Goal: Information Seeking & Learning: Learn about a topic

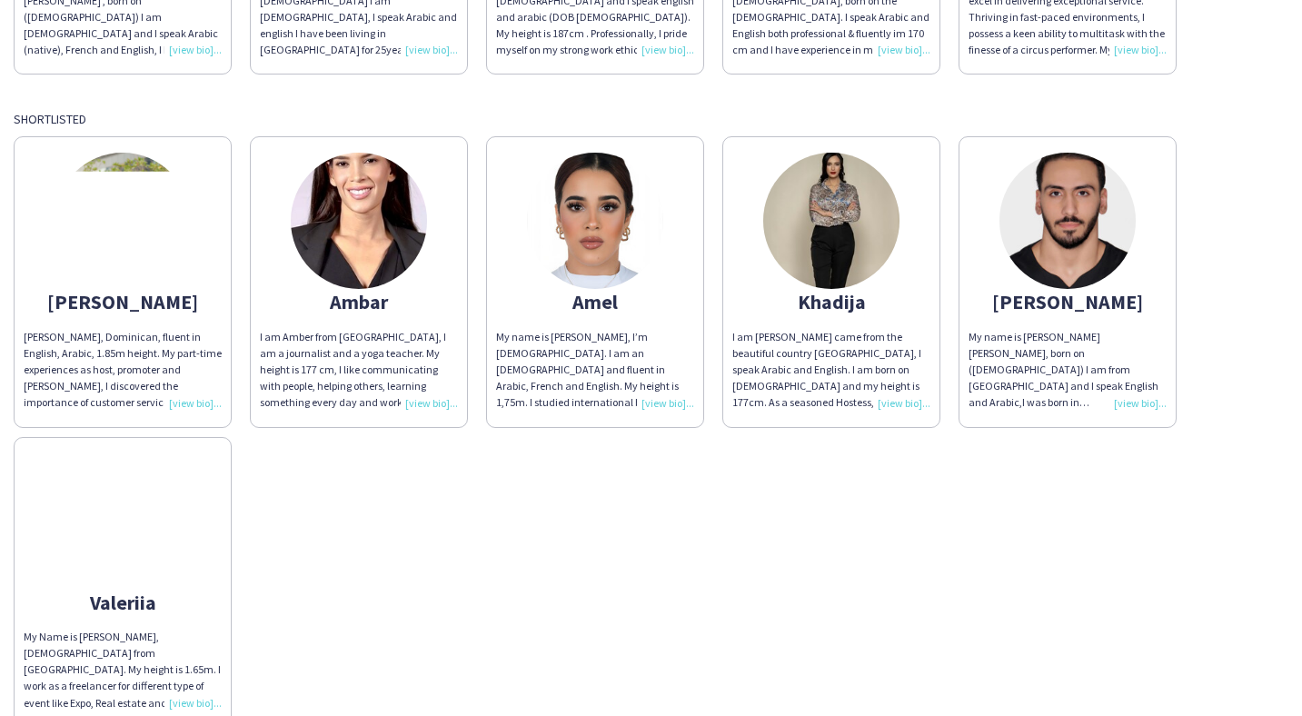
scroll to position [452, 0]
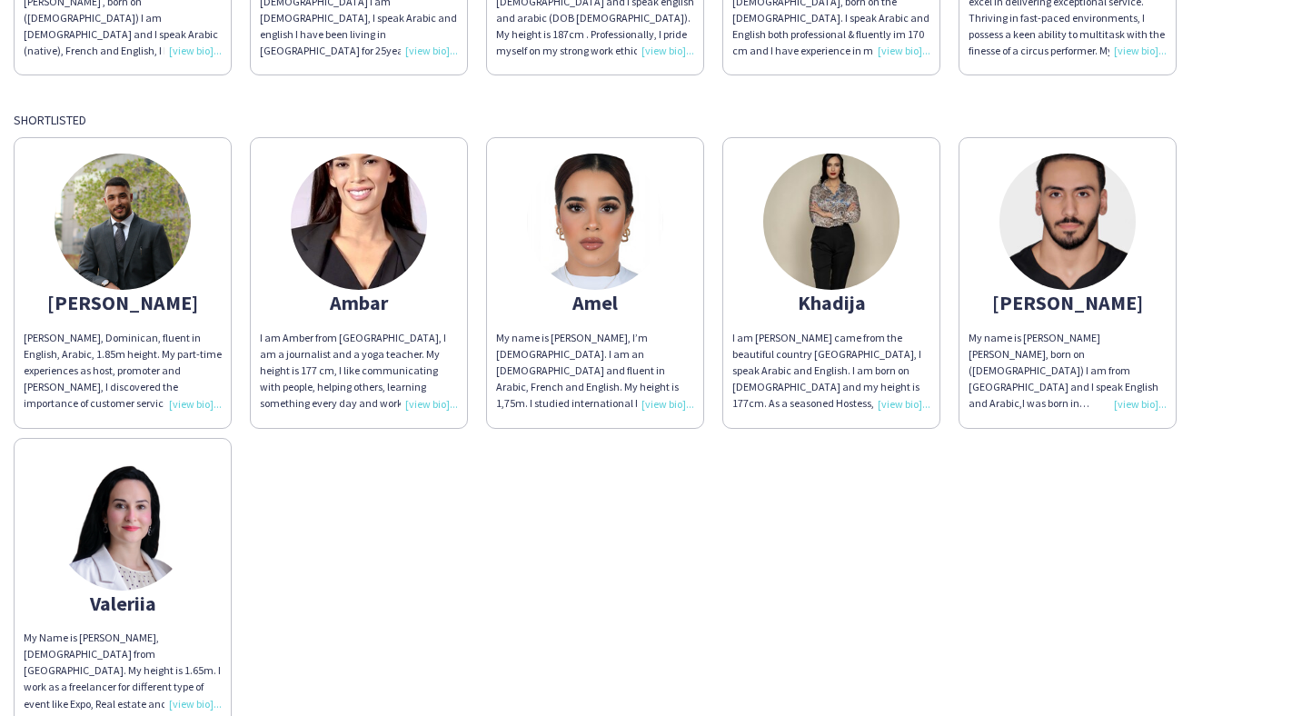
click at [592, 234] on img at bounding box center [595, 222] width 136 height 136
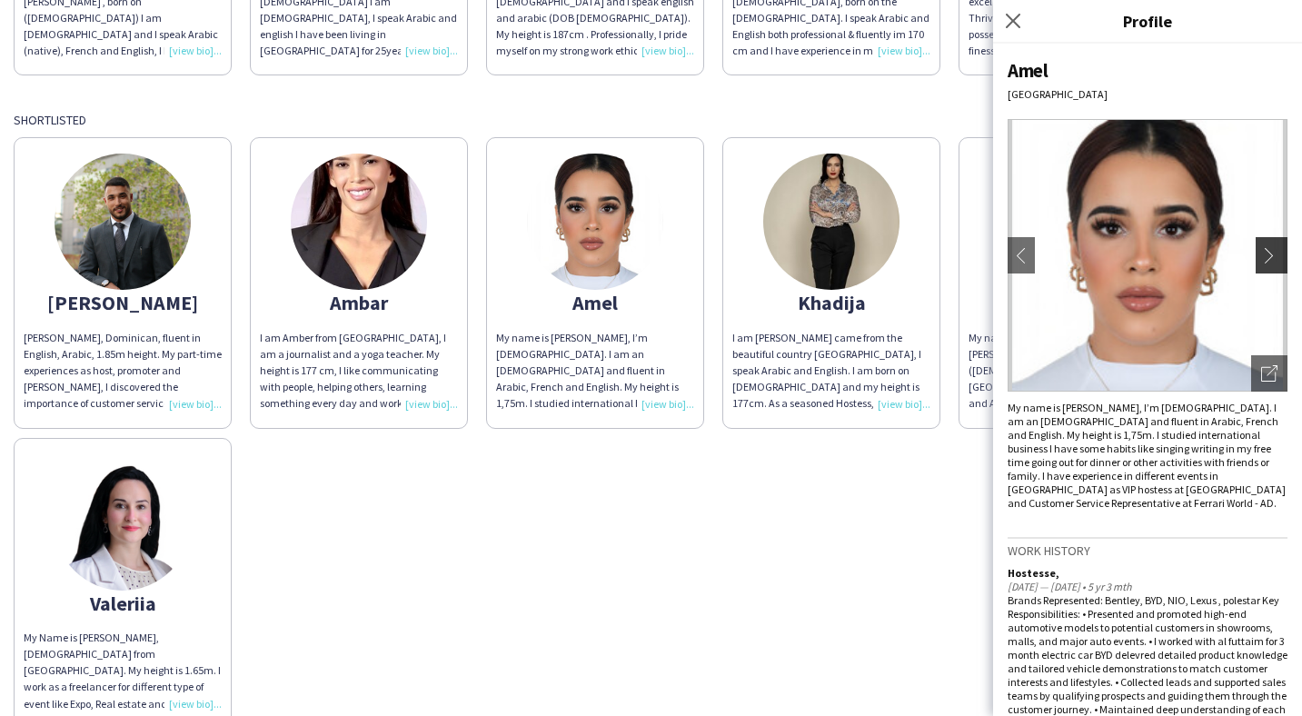
click at [1269, 255] on app-icon "chevron-right" at bounding box center [1273, 255] width 25 height 16
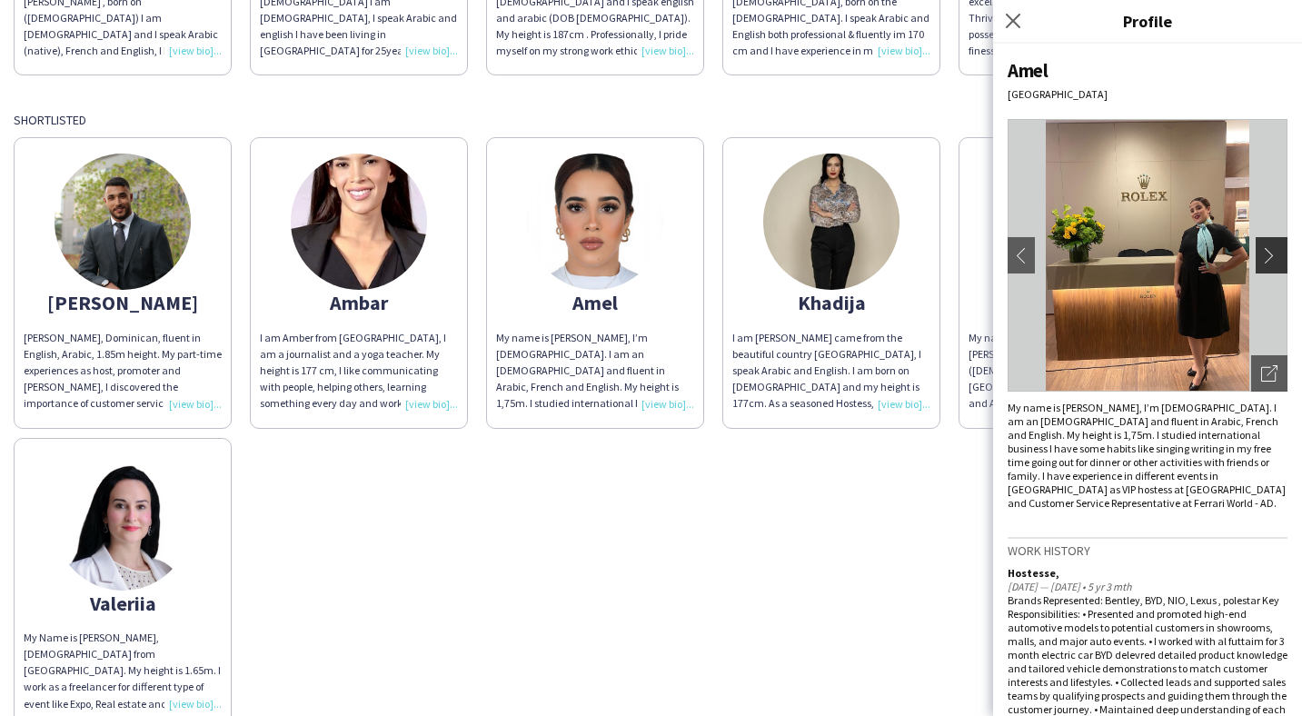
click at [1266, 256] on app-icon "chevron-right" at bounding box center [1273, 255] width 25 height 16
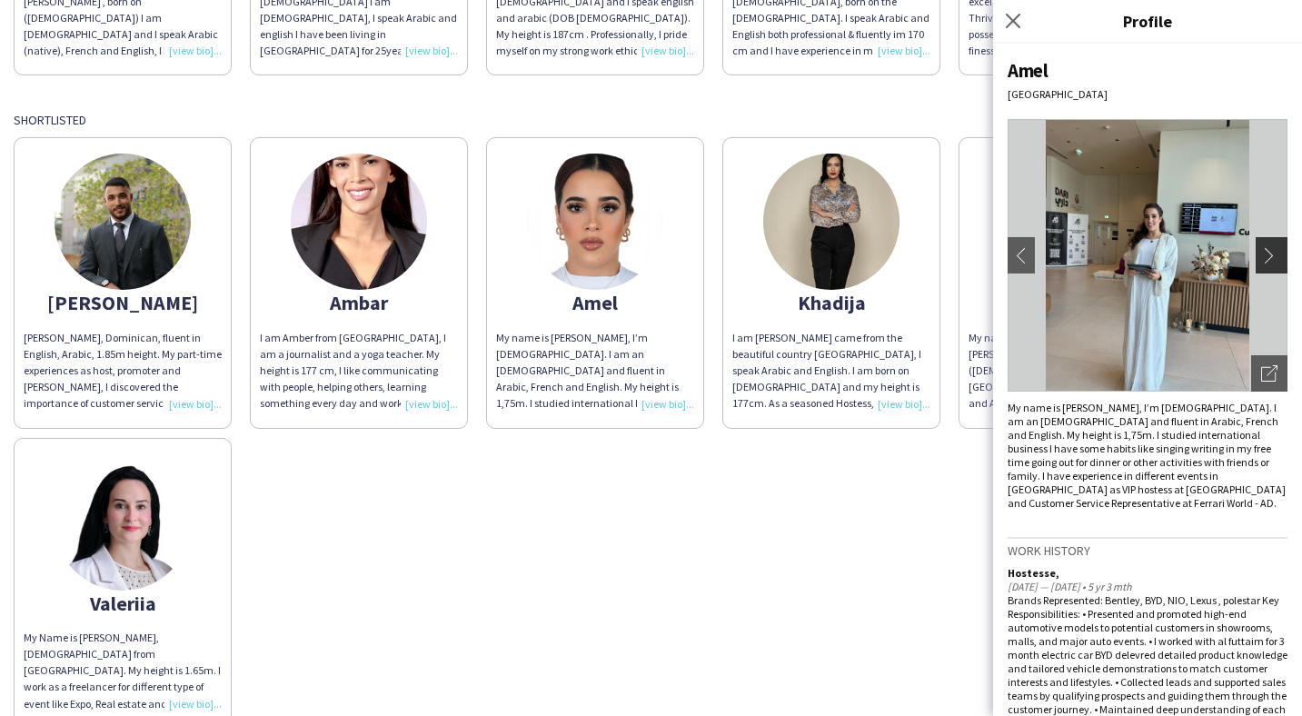
click at [1267, 256] on app-icon "chevron-right" at bounding box center [1273, 255] width 25 height 16
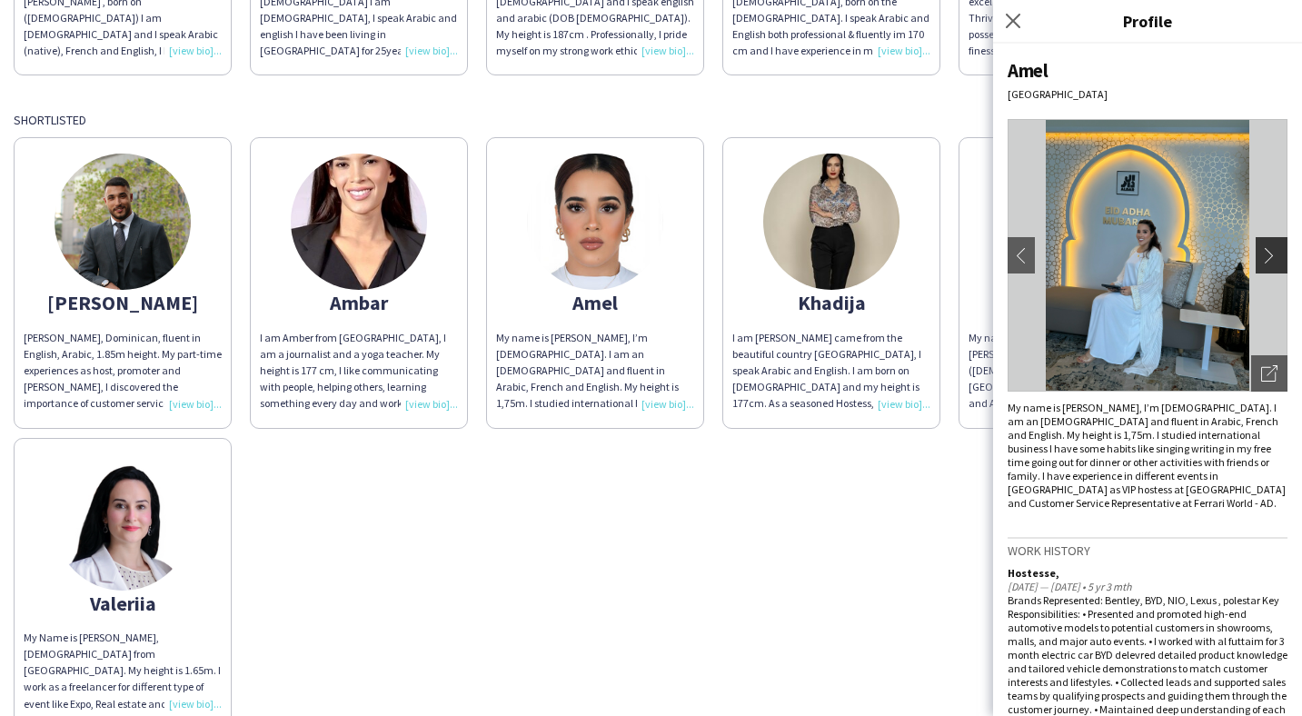
click at [1269, 256] on app-icon "chevron-right" at bounding box center [1273, 255] width 25 height 16
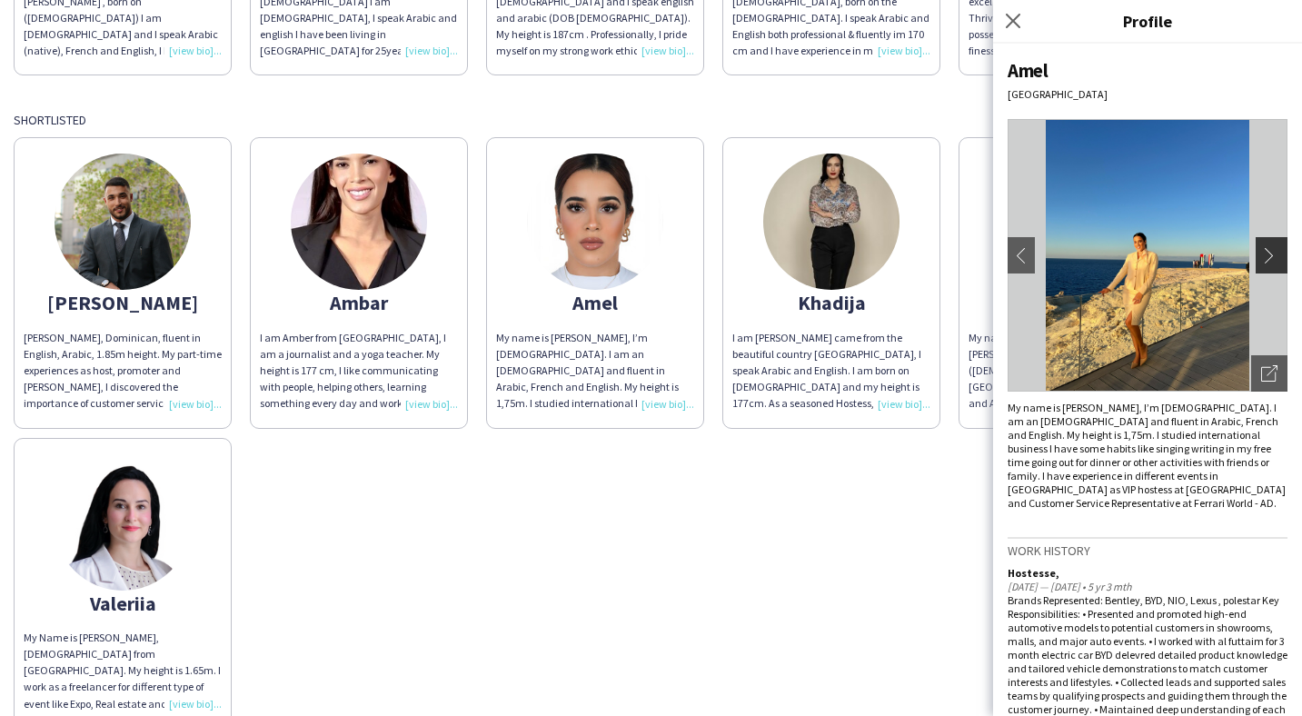
click at [1269, 255] on app-icon "chevron-right" at bounding box center [1273, 255] width 25 height 16
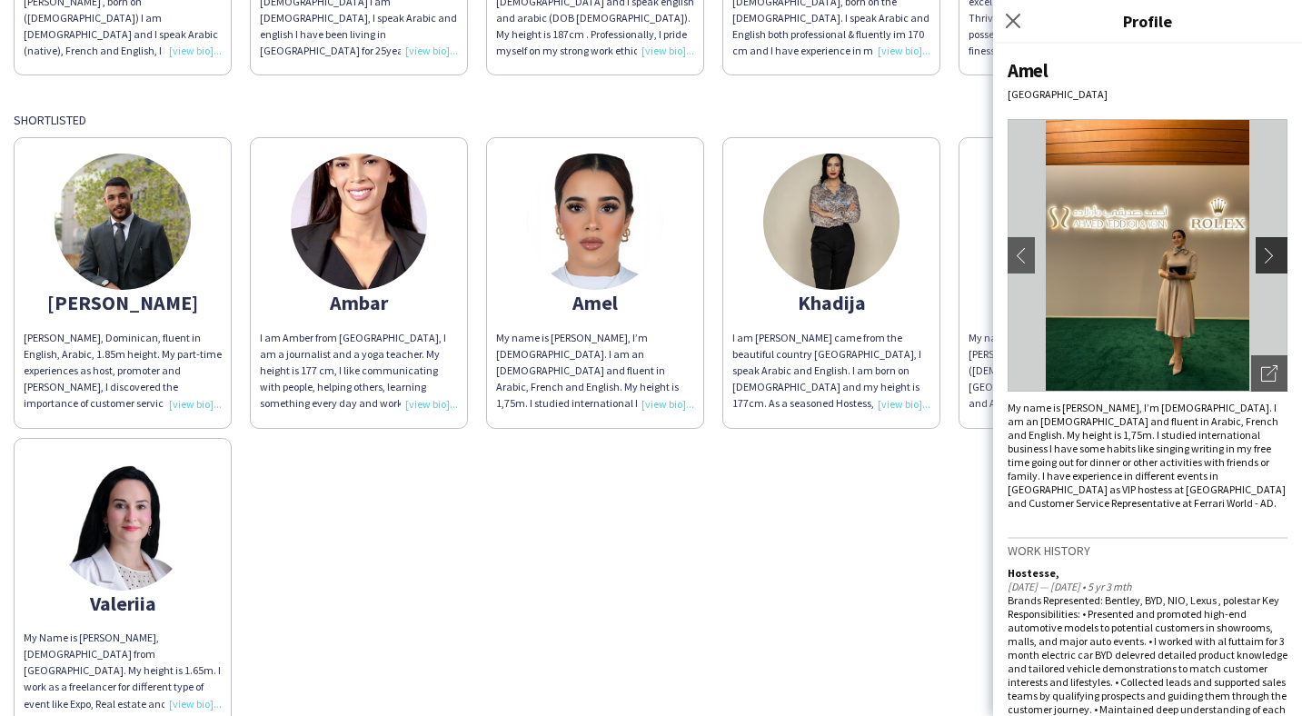
click at [1269, 255] on app-icon "chevron-right" at bounding box center [1273, 255] width 25 height 16
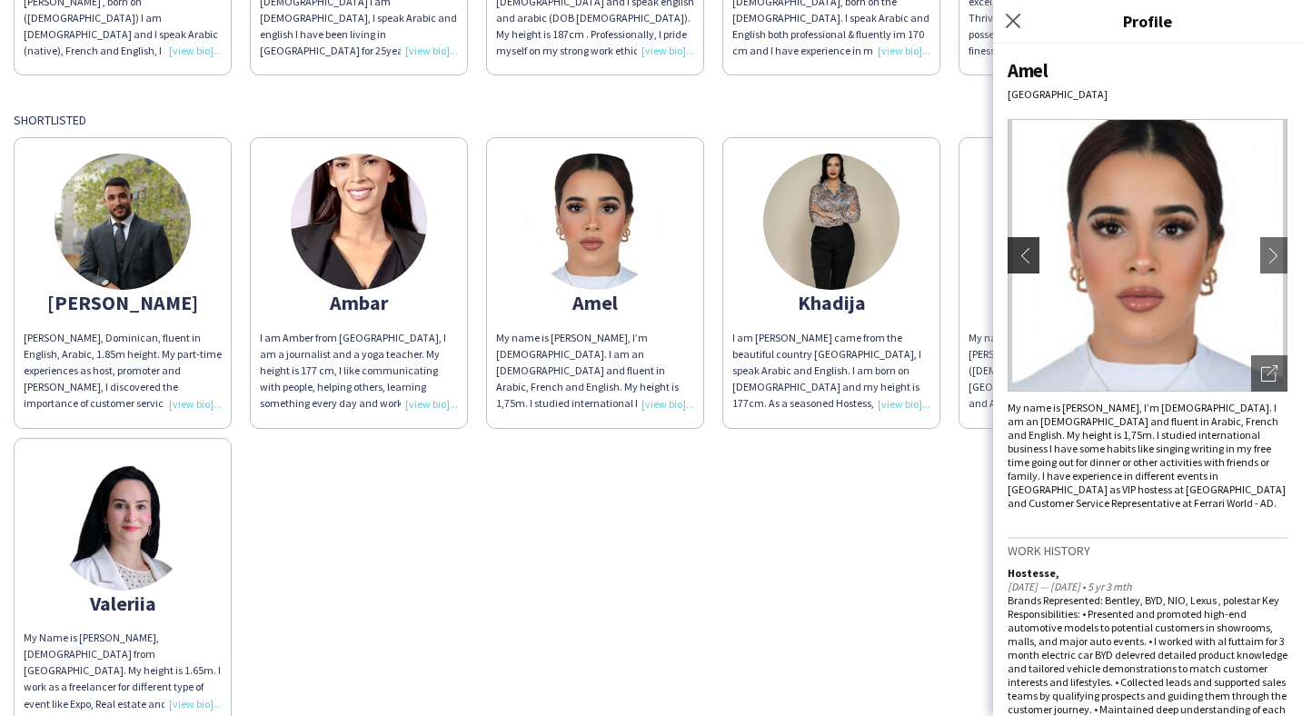
click at [1024, 243] on button "chevron-left" at bounding box center [1021, 255] width 36 height 36
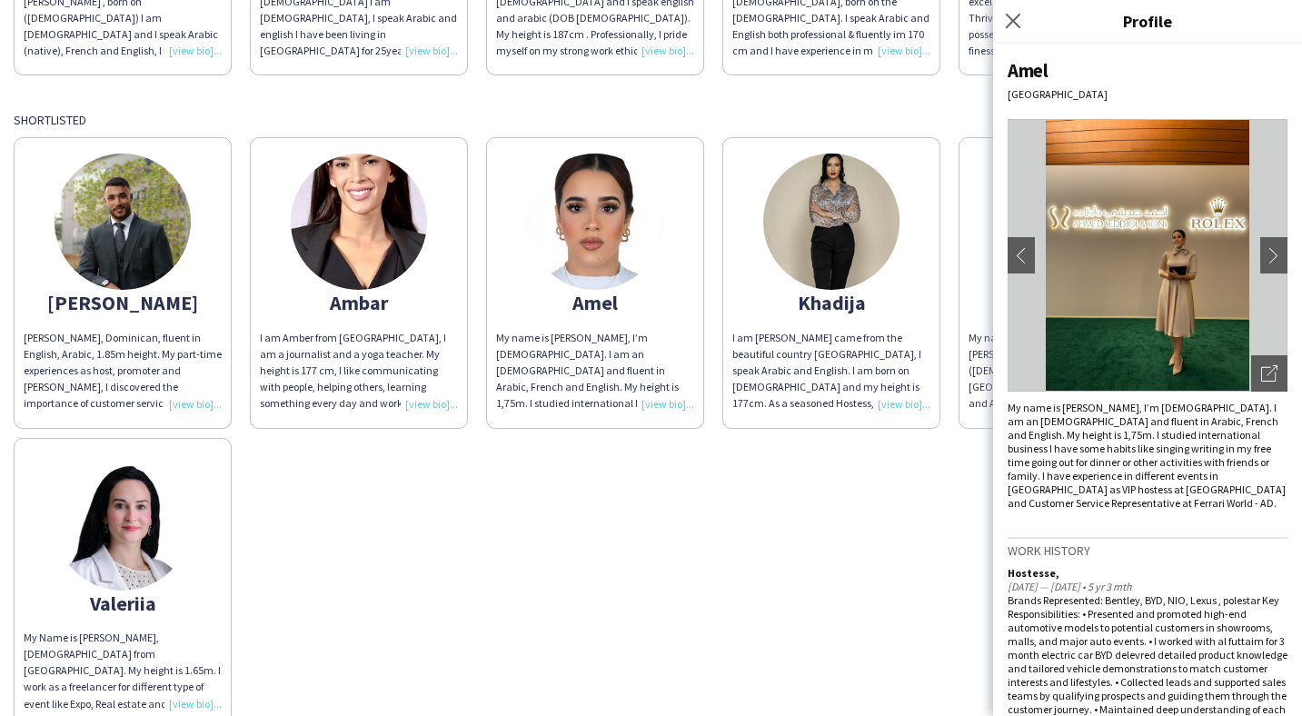
click at [1170, 269] on img at bounding box center [1148, 255] width 280 height 273
click at [1268, 367] on icon at bounding box center [1268, 374] width 15 height 15
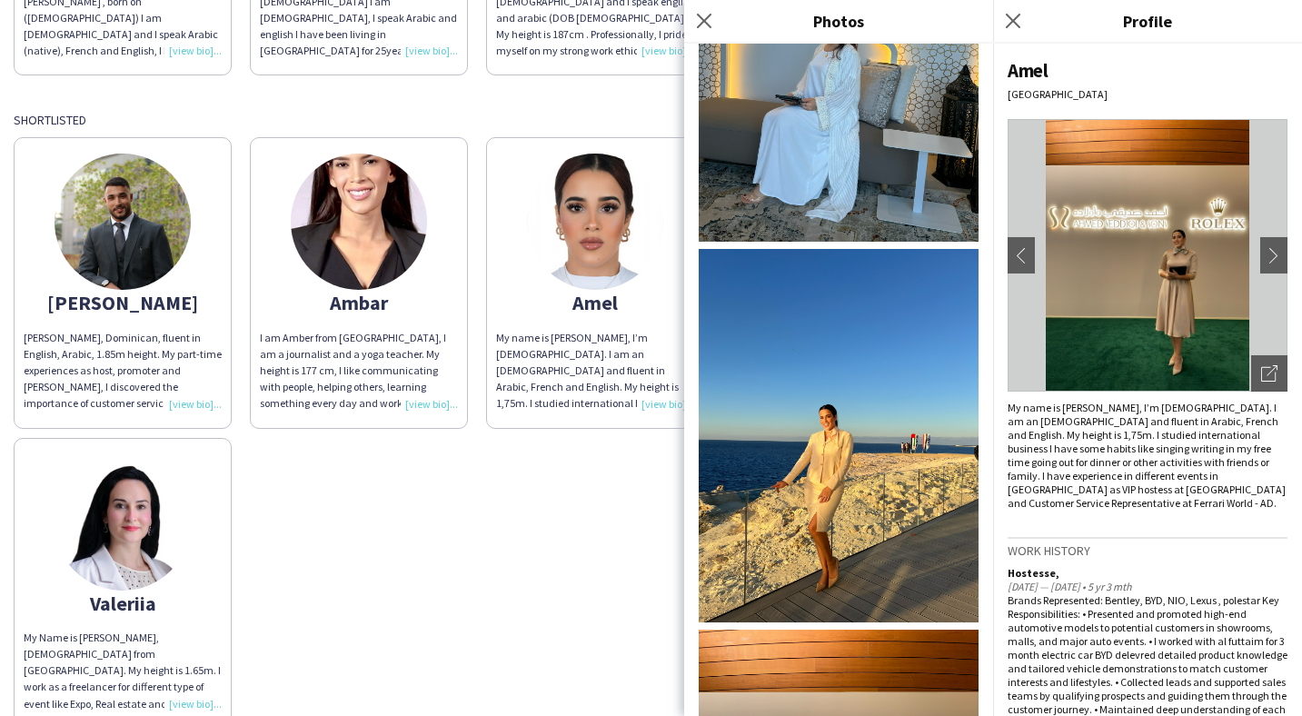
scroll to position [1516, 0]
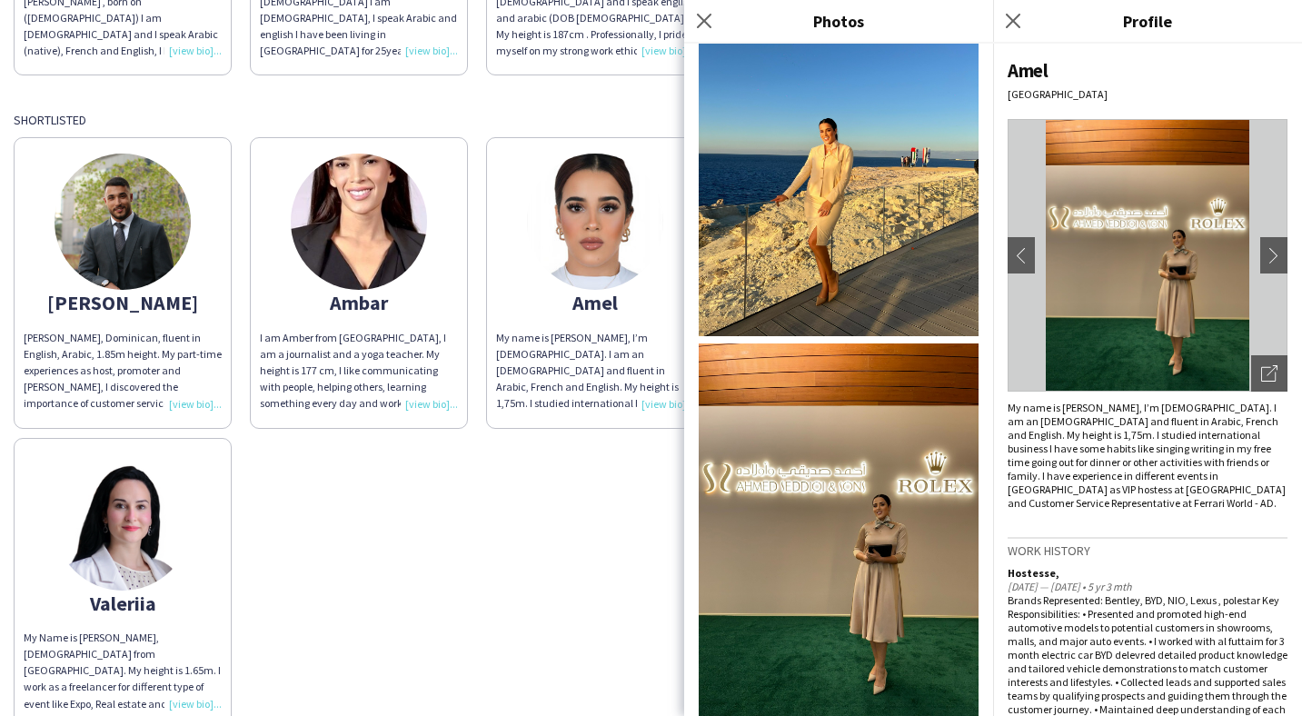
click at [857, 487] on img at bounding box center [839, 529] width 280 height 373
click at [704, 24] on icon "Close pop-in" at bounding box center [703, 20] width 17 height 17
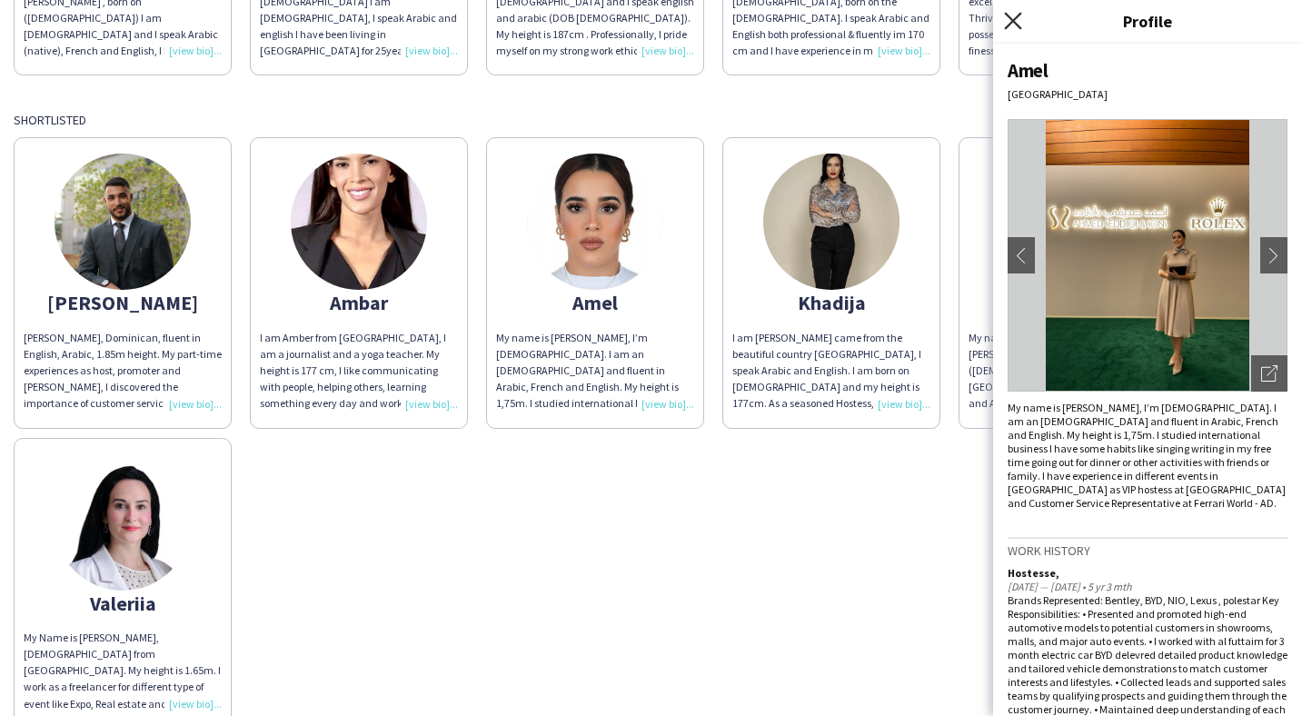
click at [1015, 19] on icon at bounding box center [1012, 20] width 17 height 17
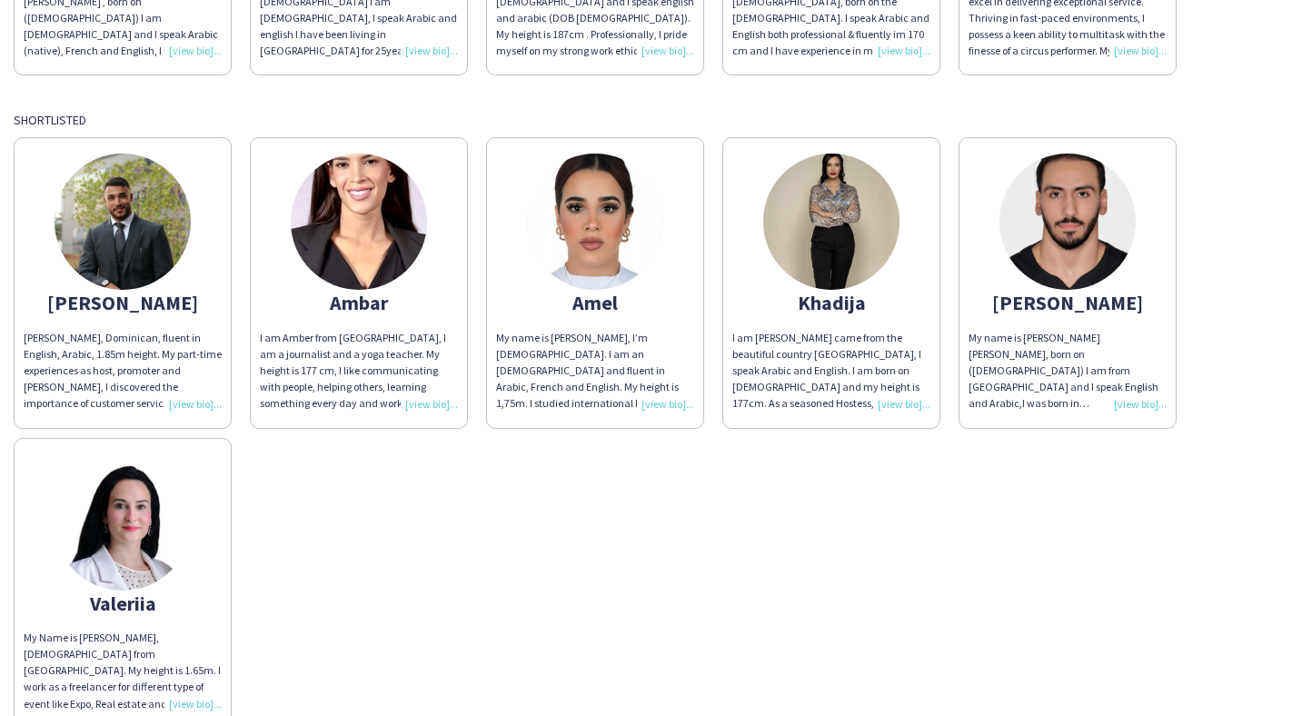
click at [845, 210] on img at bounding box center [831, 222] width 136 height 136
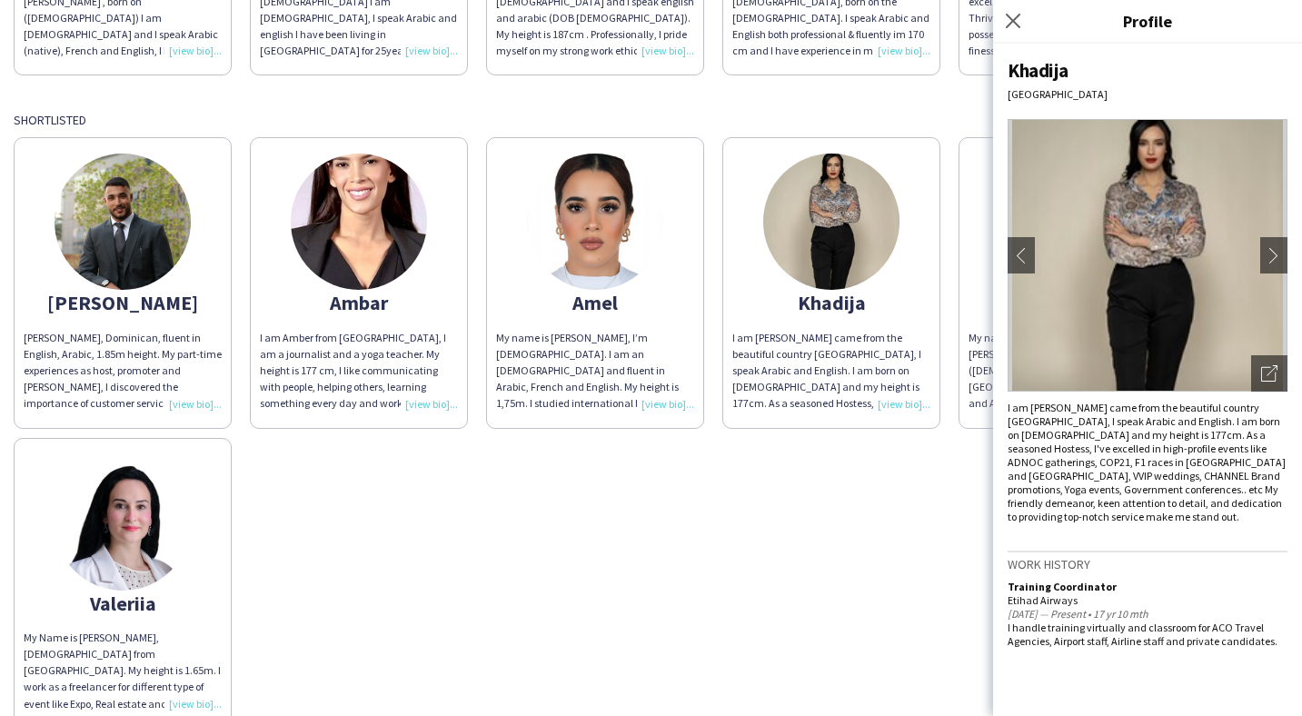
click at [845, 210] on img at bounding box center [831, 222] width 136 height 136
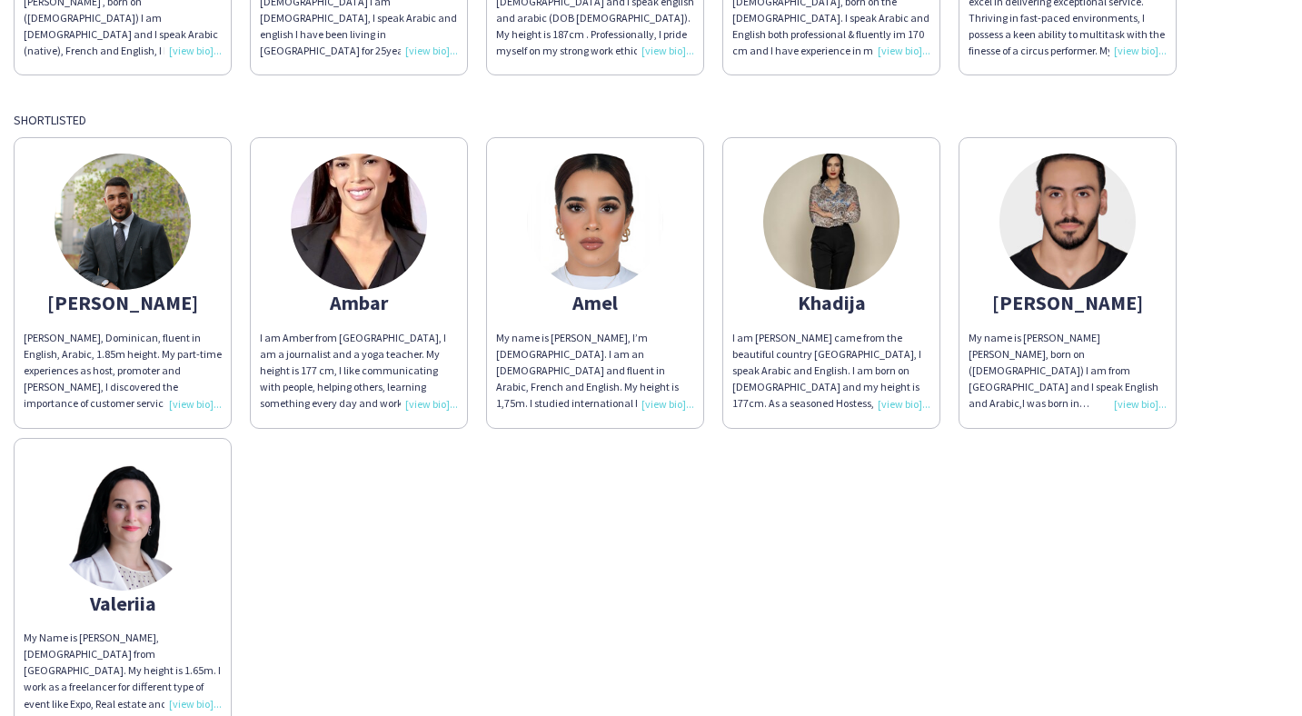
click at [845, 210] on img at bounding box center [831, 222] width 136 height 136
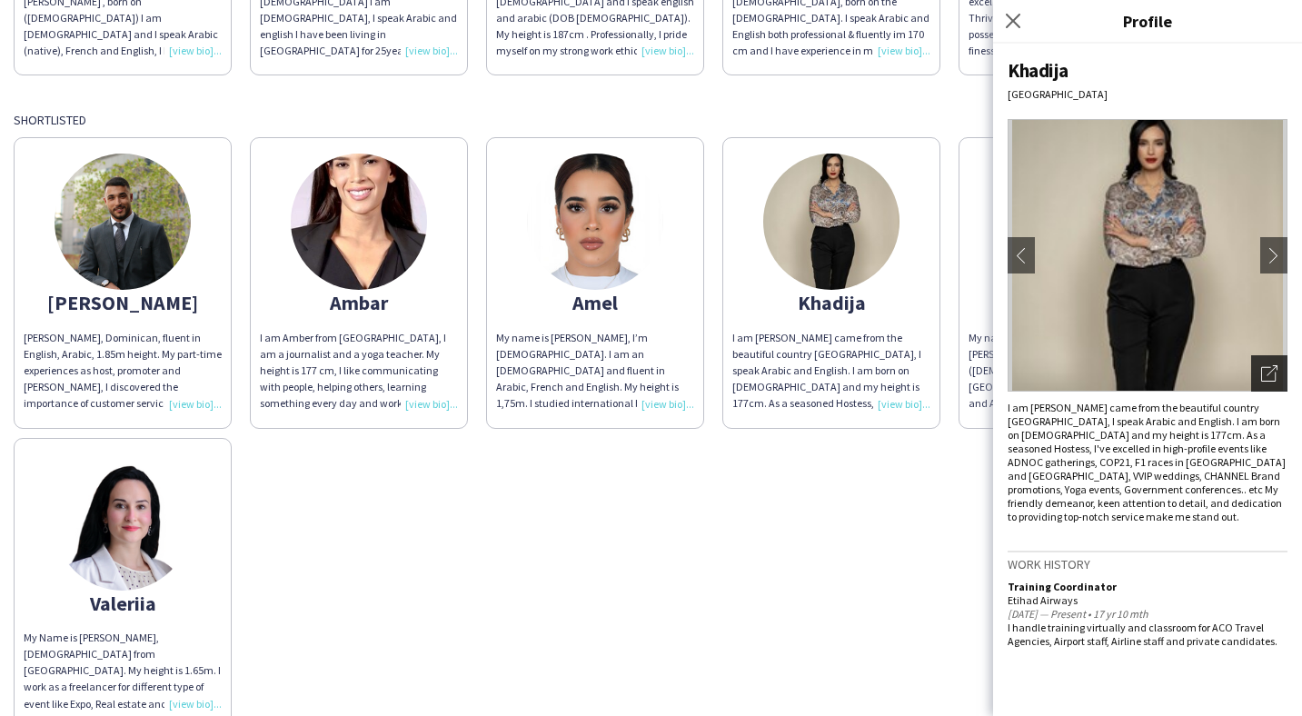
click at [1268, 371] on icon "Open photos pop-in" at bounding box center [1269, 373] width 16 height 16
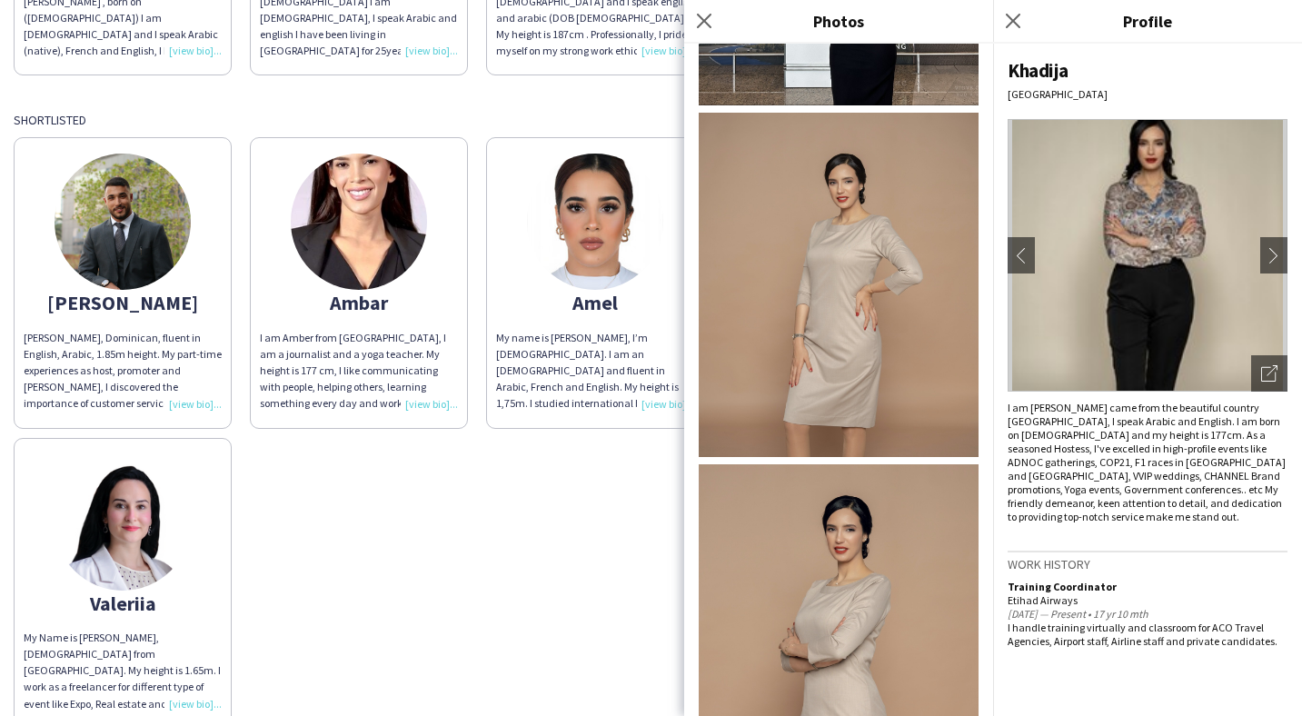
scroll to position [955, 0]
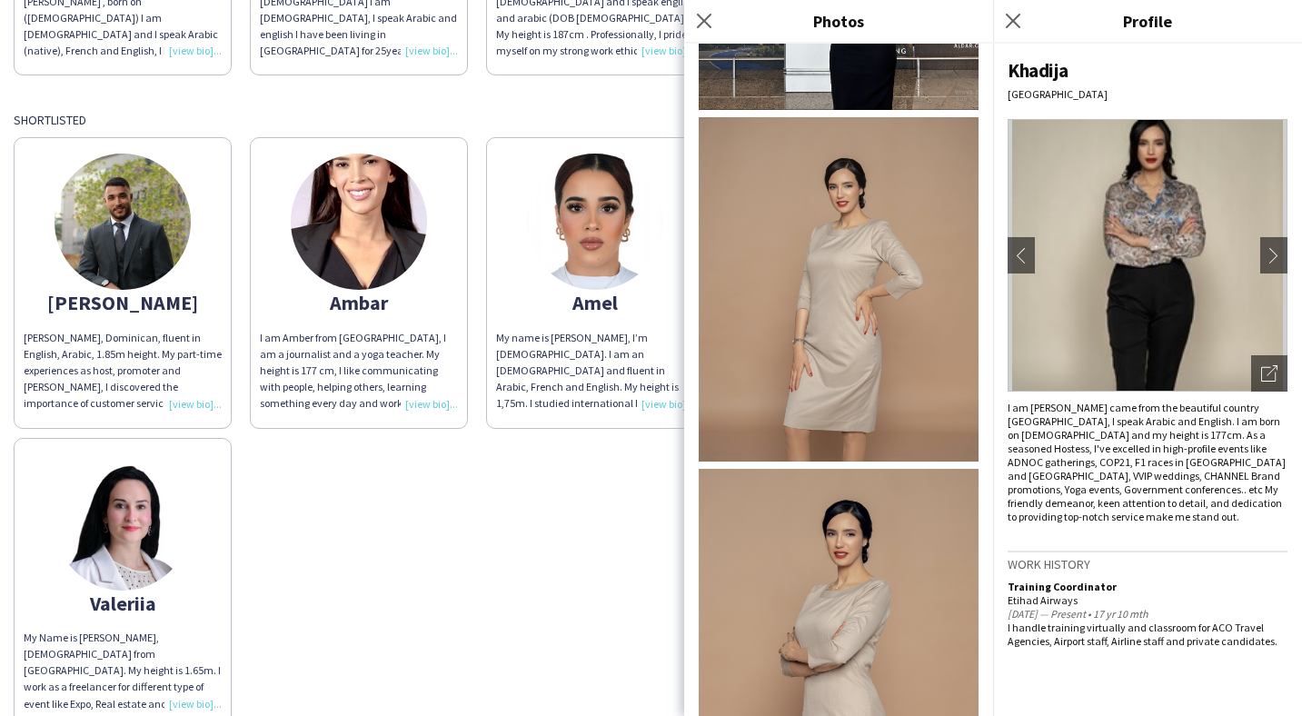
click at [845, 289] on img at bounding box center [839, 289] width 280 height 344
click at [1017, 22] on icon "Close pop-in" at bounding box center [1012, 20] width 17 height 17
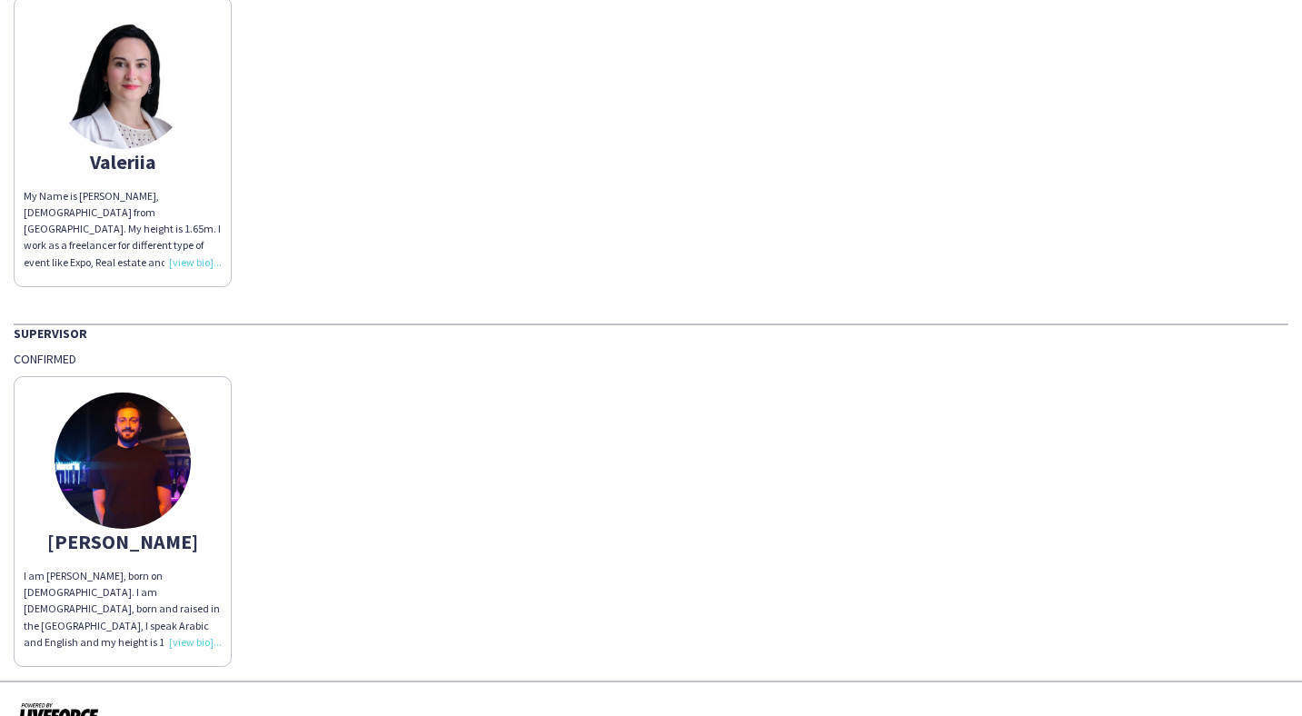
scroll to position [909, 0]
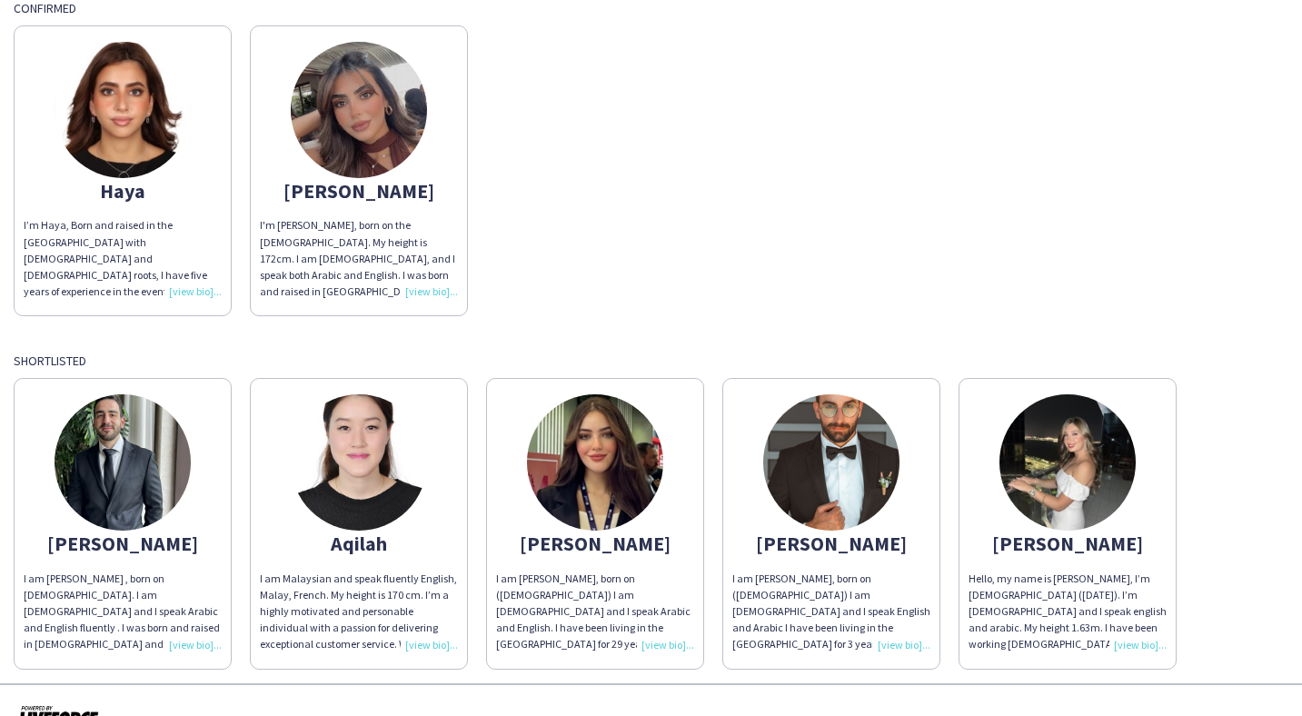
scroll to position [246, 0]
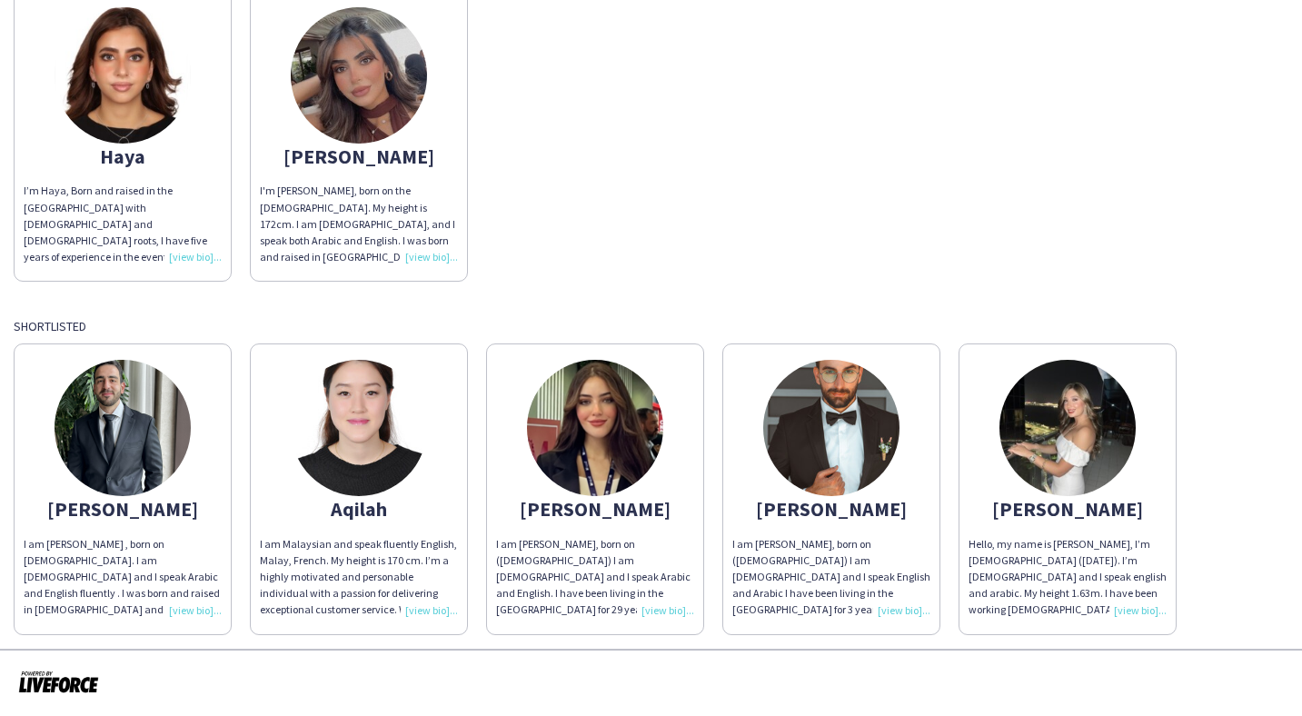
click at [144, 423] on img at bounding box center [123, 428] width 136 height 136
click at [110, 464] on img at bounding box center [123, 428] width 136 height 136
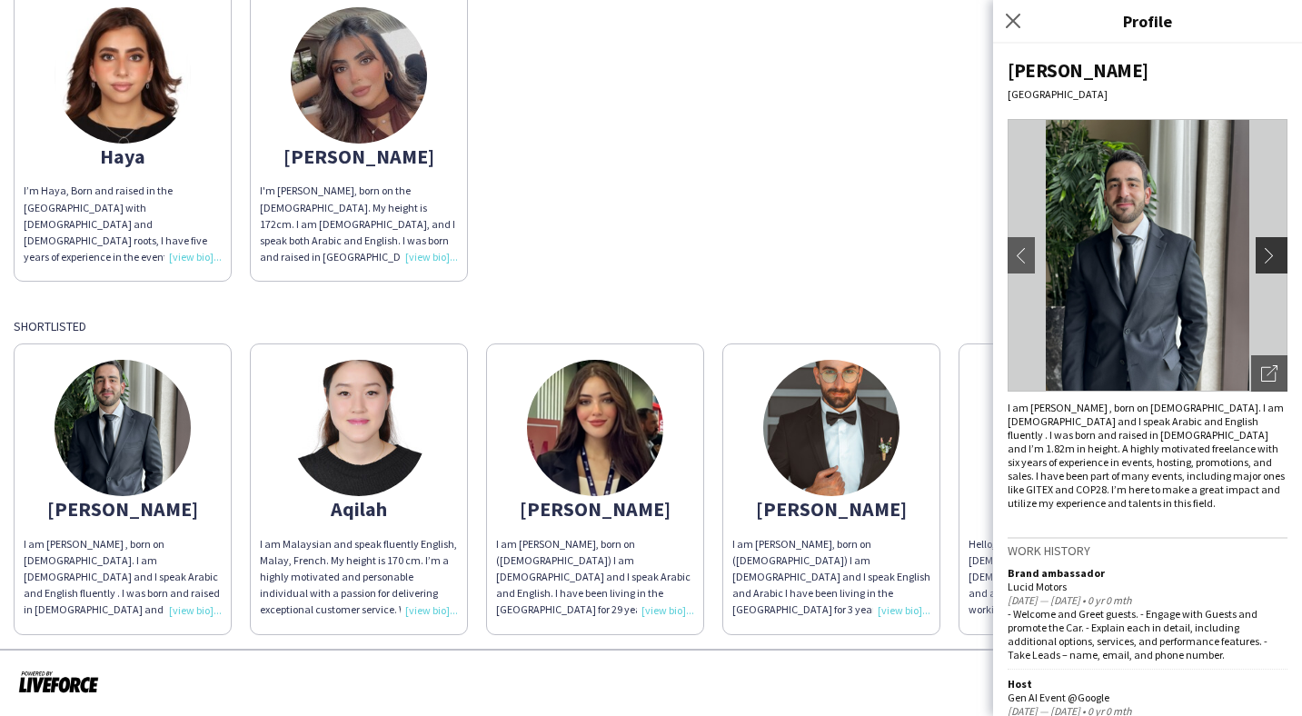
click at [1268, 248] on app-icon "chevron-right" at bounding box center [1273, 255] width 25 height 16
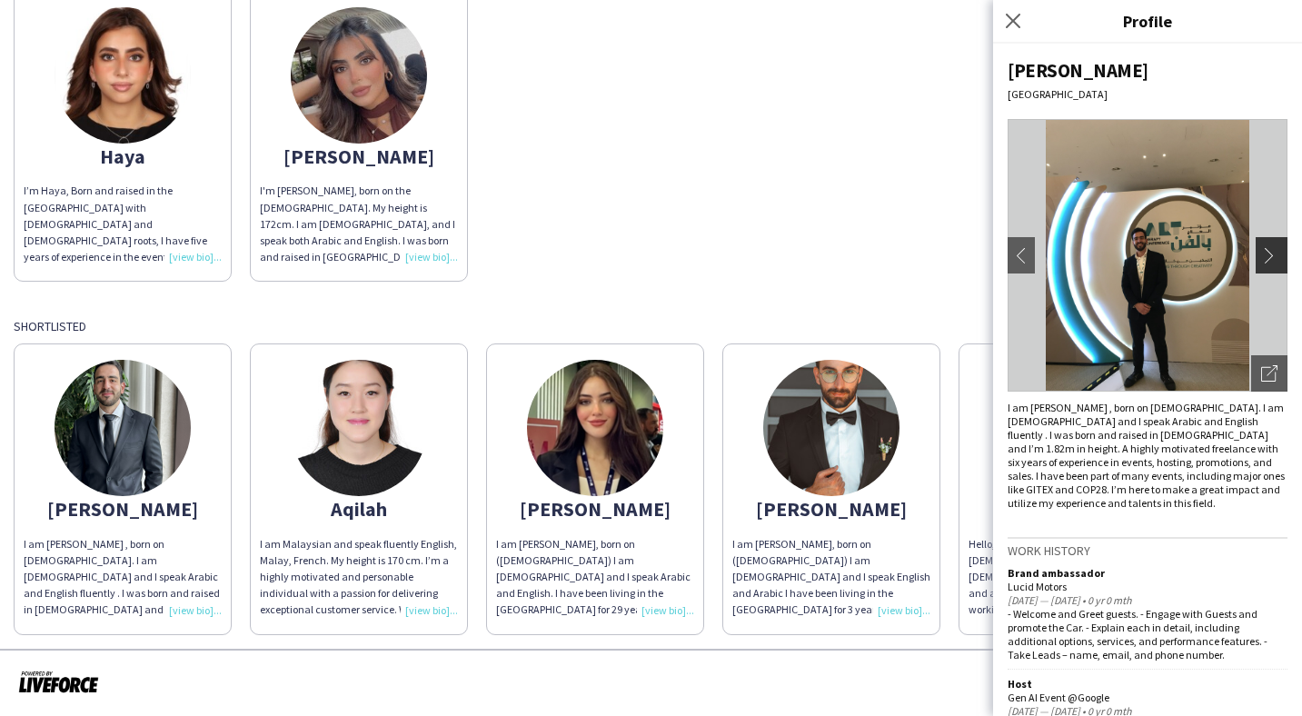
click at [1270, 250] on app-icon "chevron-right" at bounding box center [1273, 255] width 25 height 16
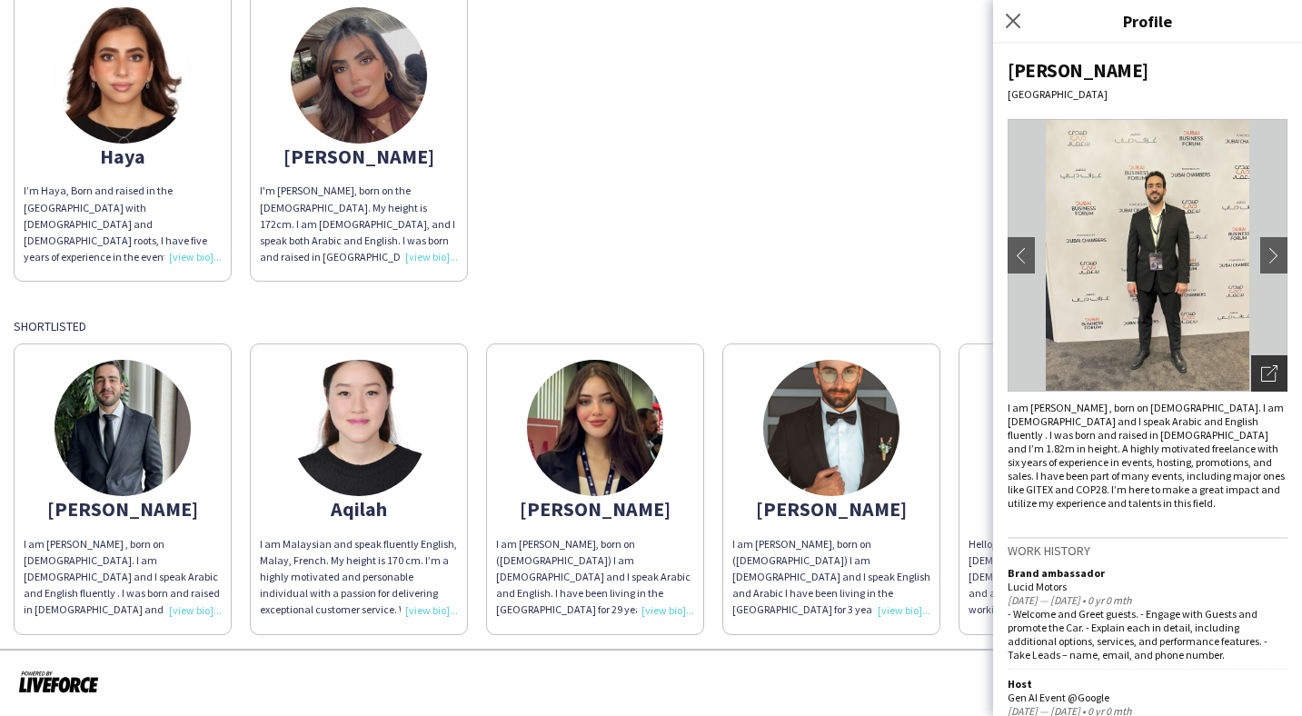
click at [1266, 362] on div "Open photos pop-in" at bounding box center [1269, 373] width 36 height 36
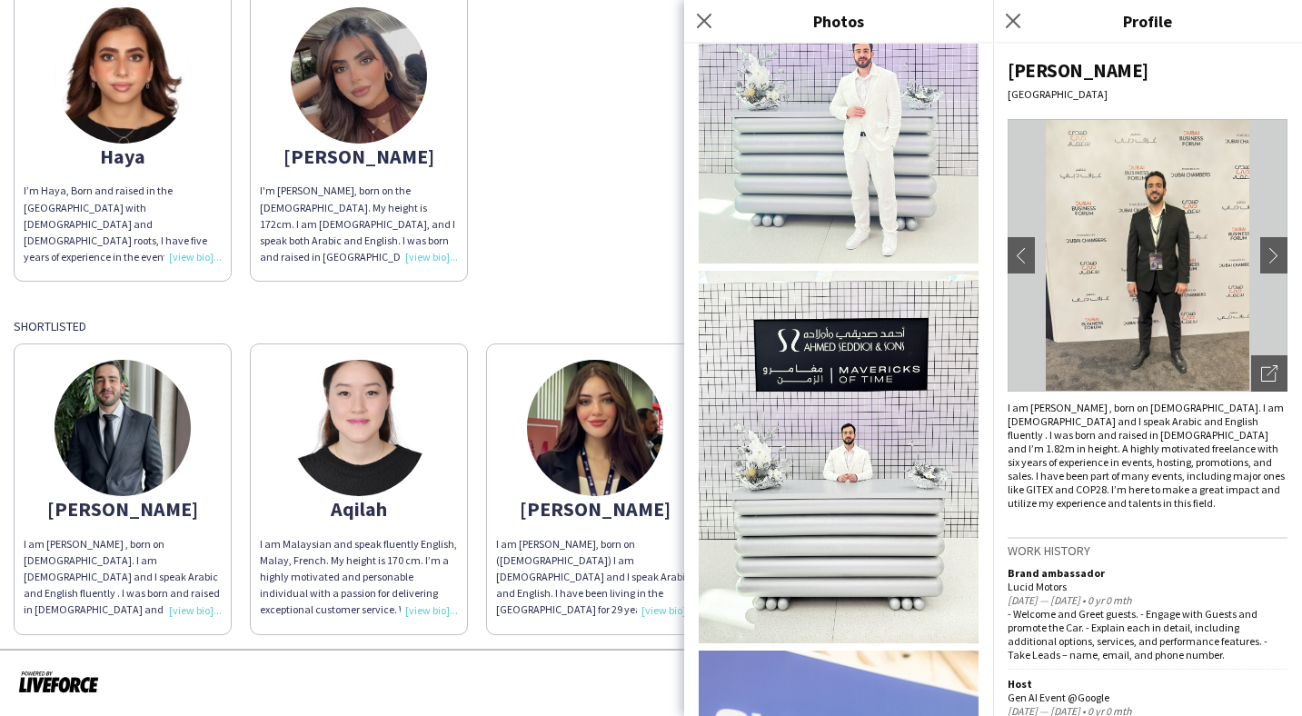
scroll to position [4869, 0]
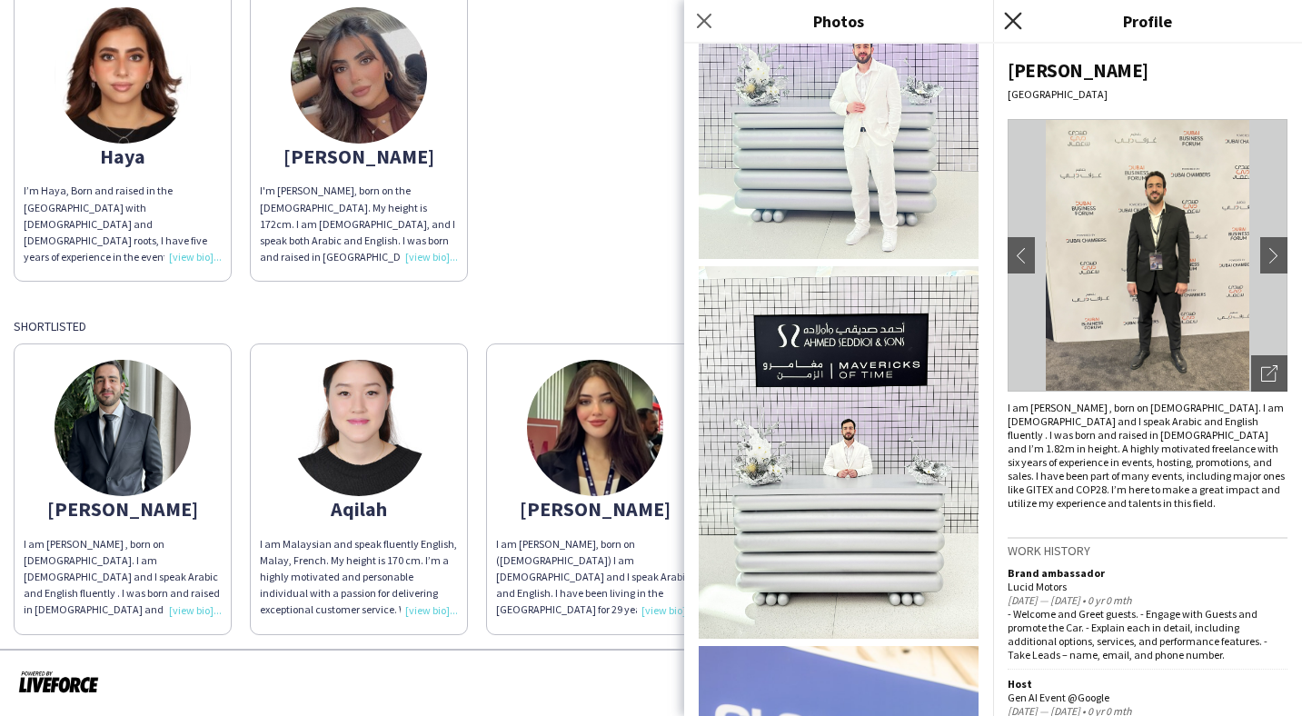
click at [1015, 20] on icon "Close pop-in" at bounding box center [1012, 20] width 17 height 17
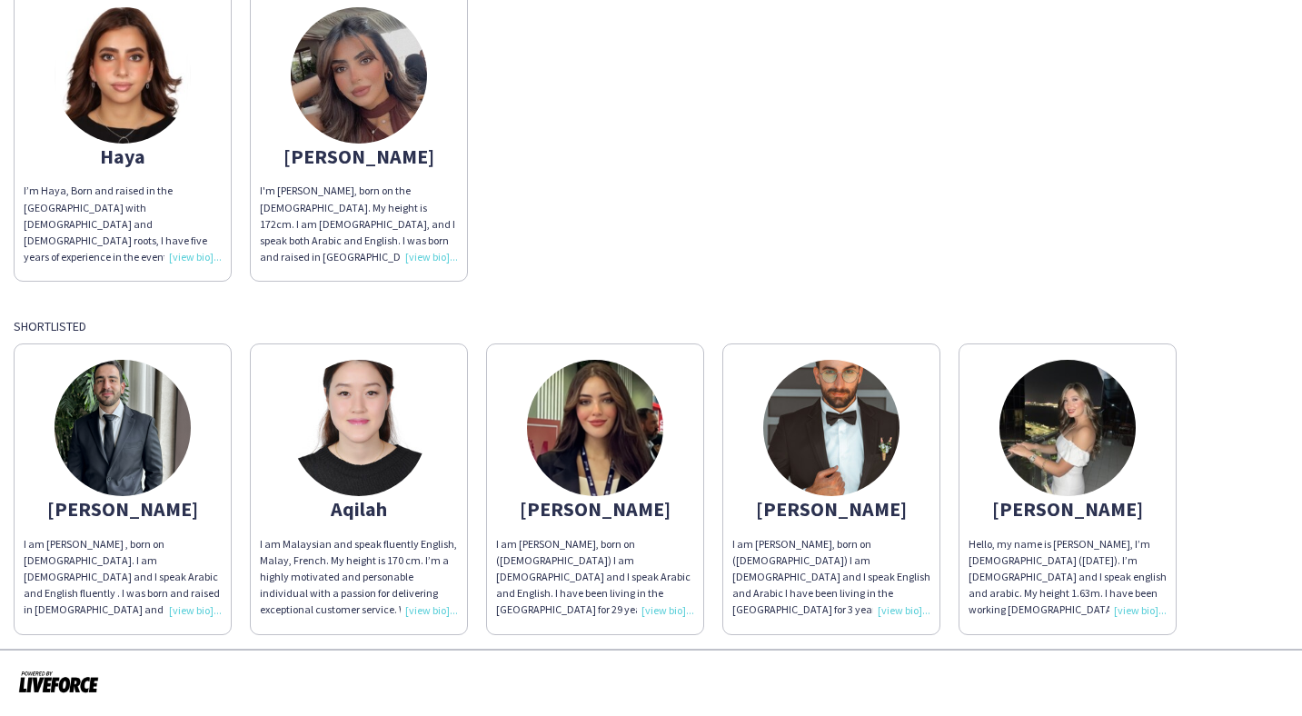
click at [601, 402] on img at bounding box center [595, 428] width 136 height 136
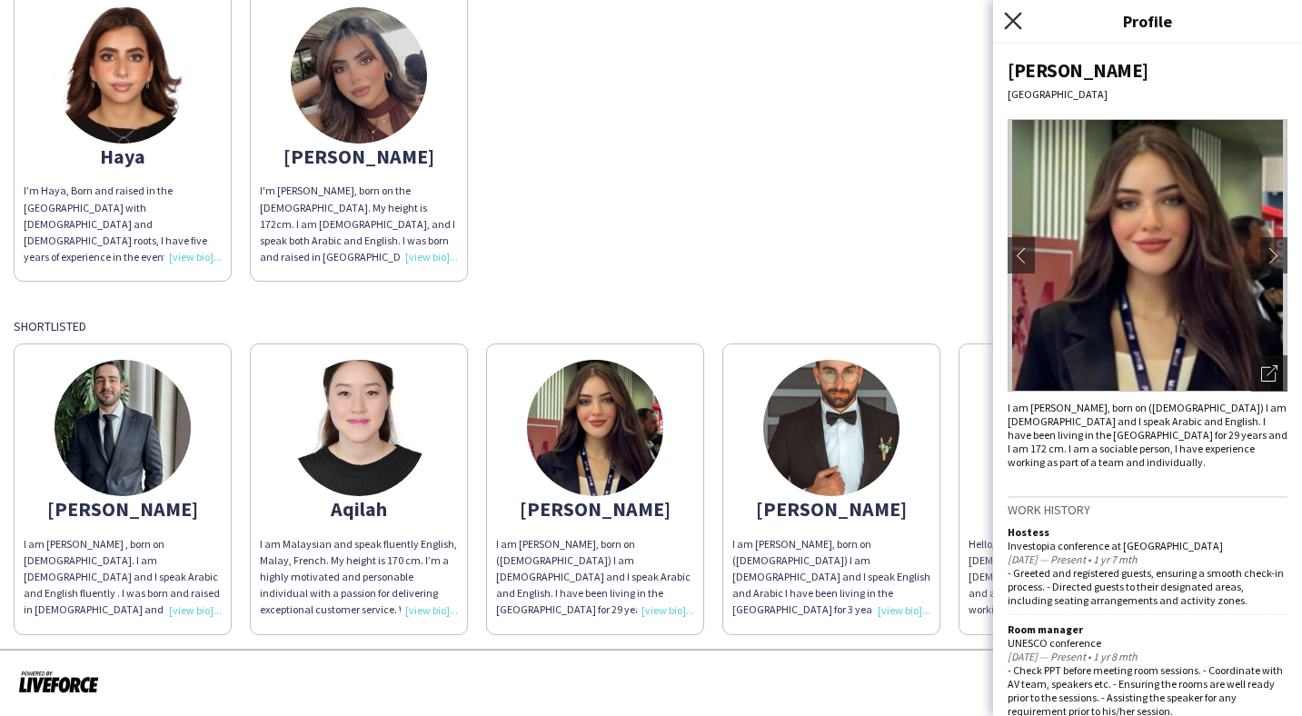
click at [1012, 21] on icon at bounding box center [1012, 20] width 17 height 17
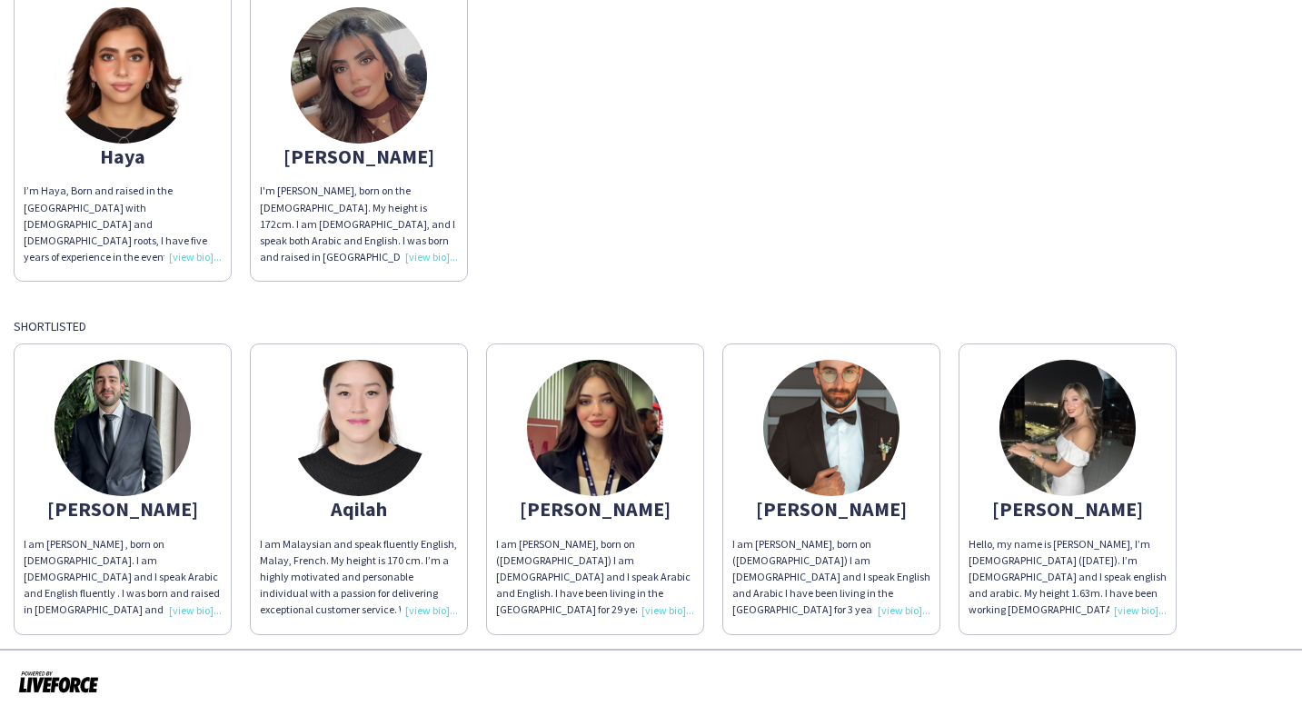
click at [1062, 436] on img at bounding box center [1067, 428] width 136 height 136
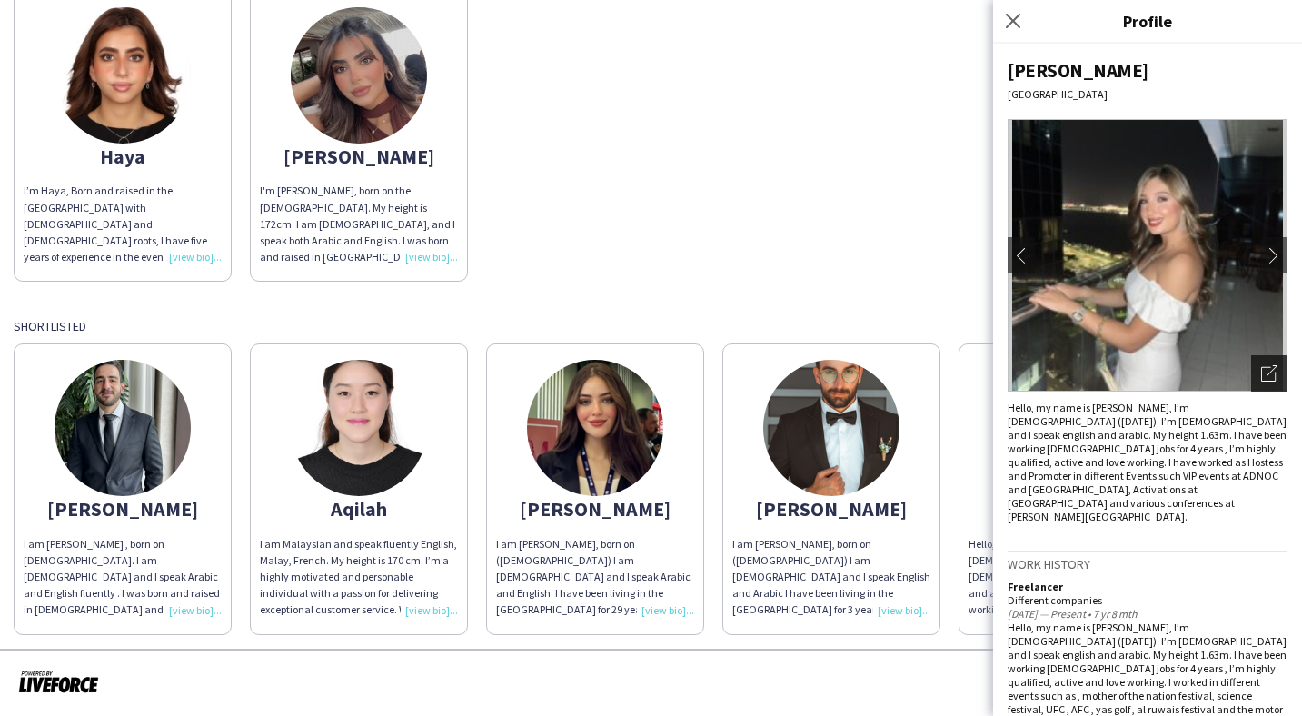
click at [1270, 369] on icon "Open photos pop-in" at bounding box center [1269, 373] width 16 height 16
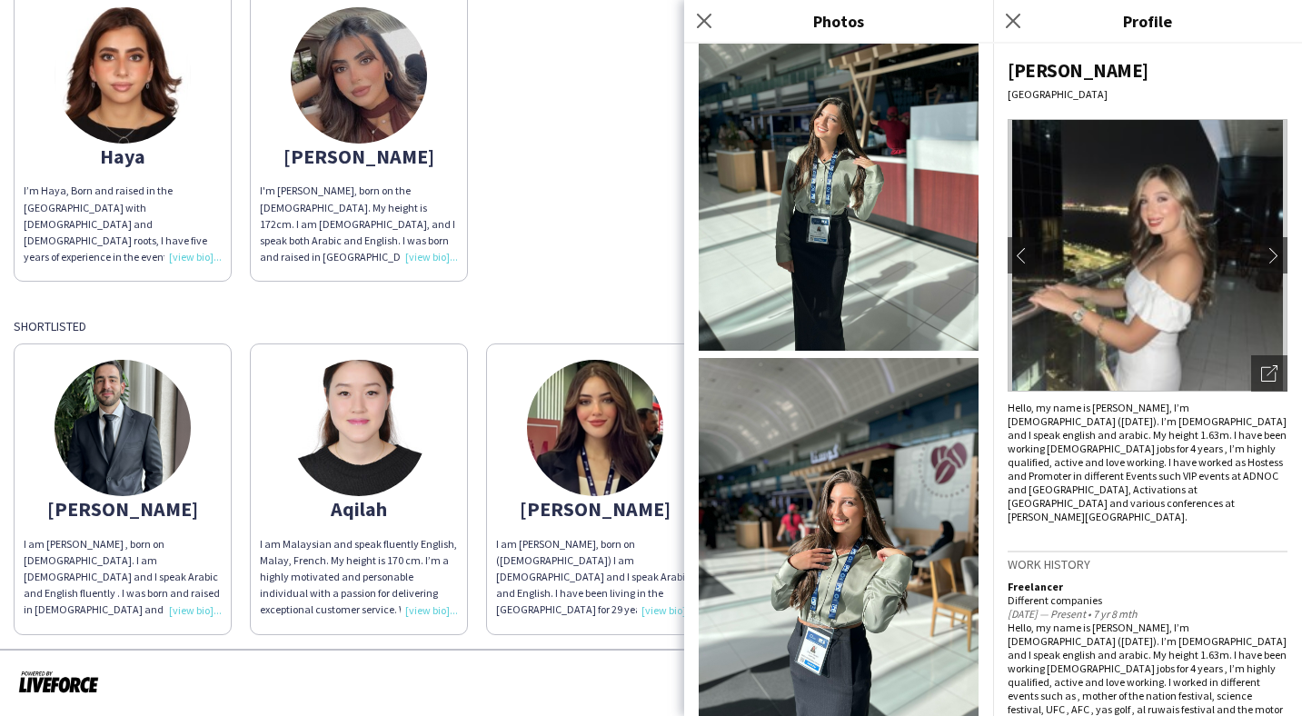
scroll to position [1992, 0]
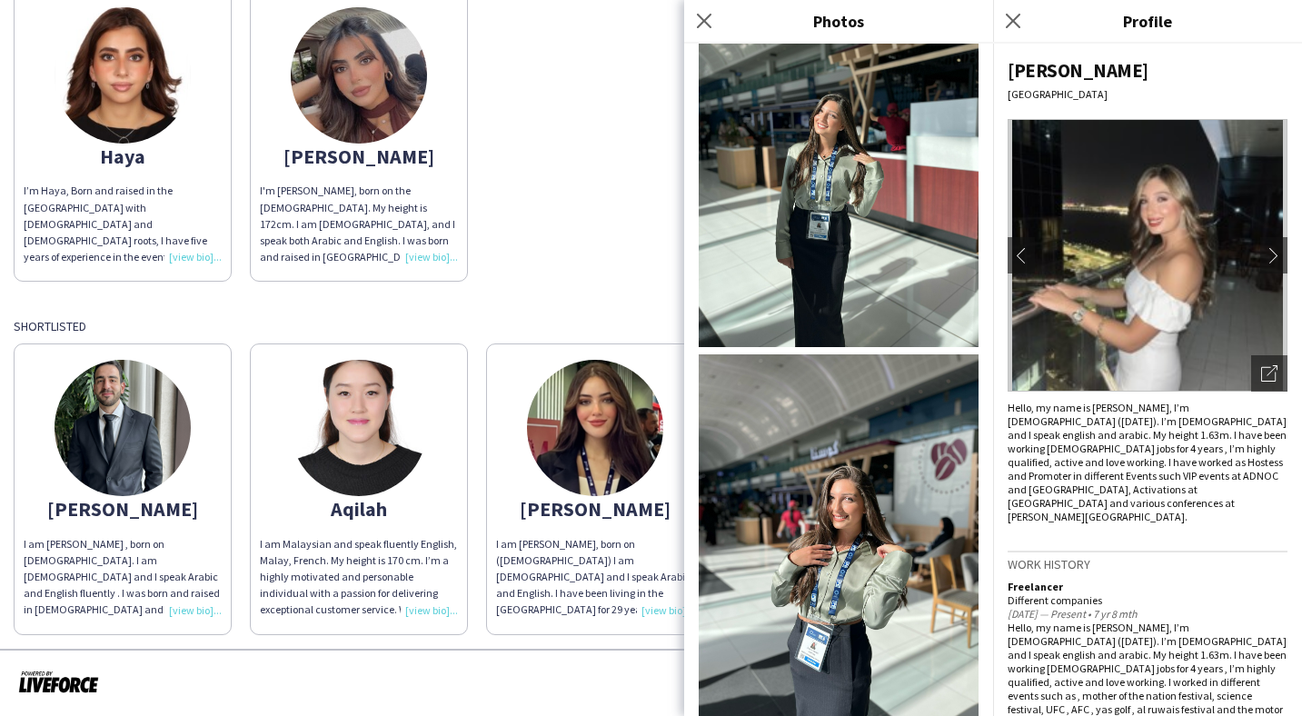
click at [828, 578] on img at bounding box center [839, 540] width 280 height 373
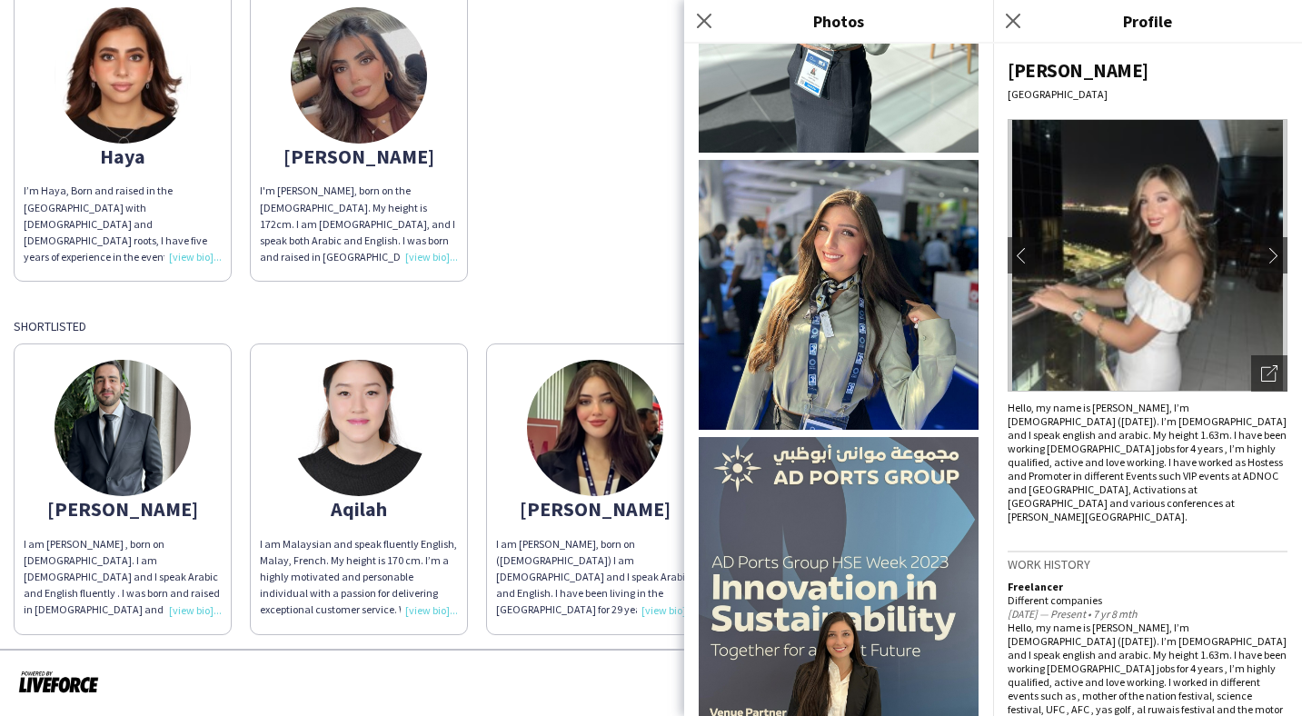
scroll to position [2564, 0]
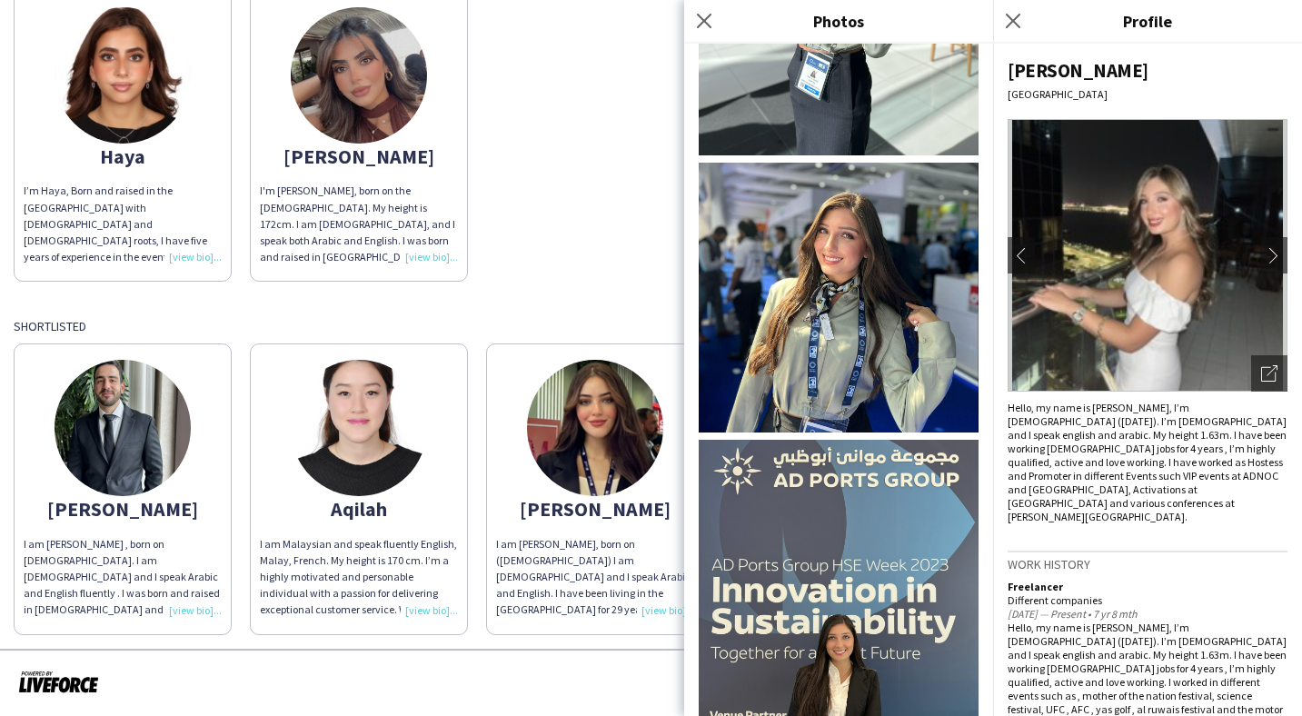
click at [829, 293] on img at bounding box center [839, 297] width 280 height 269
click at [1017, 26] on icon "Close pop-in" at bounding box center [1012, 20] width 17 height 17
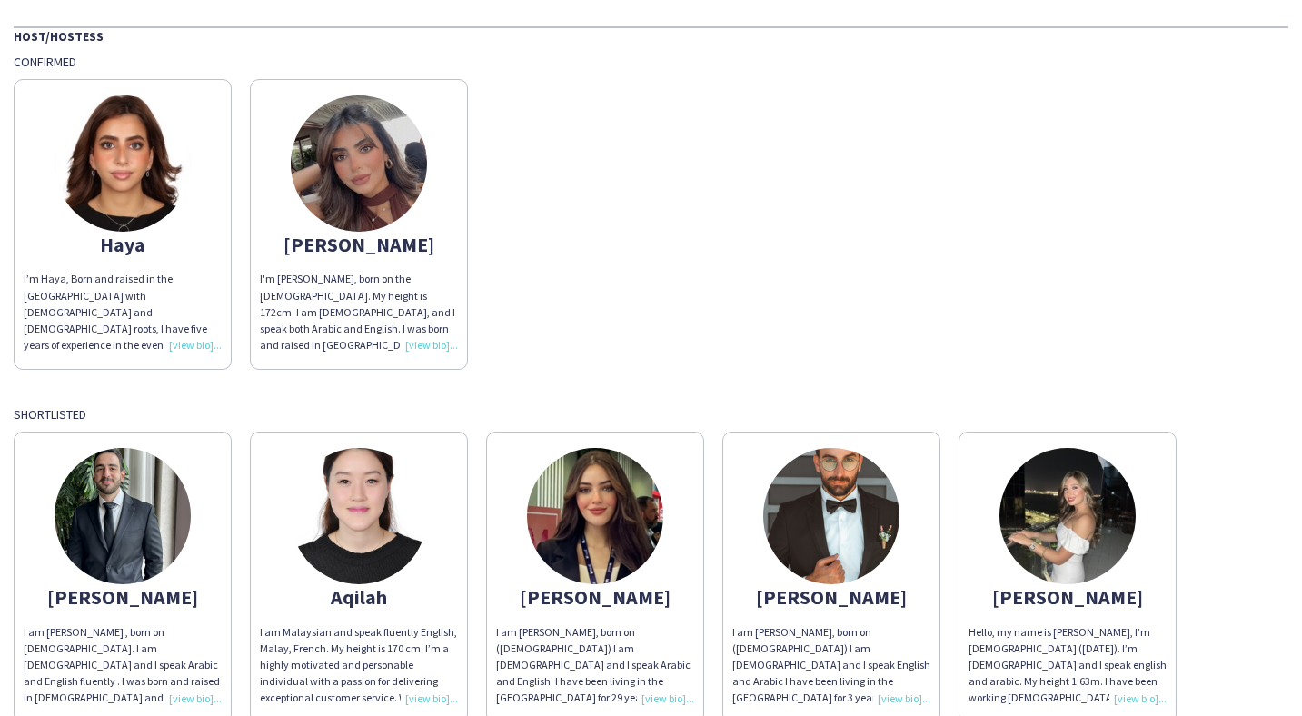
scroll to position [0, 0]
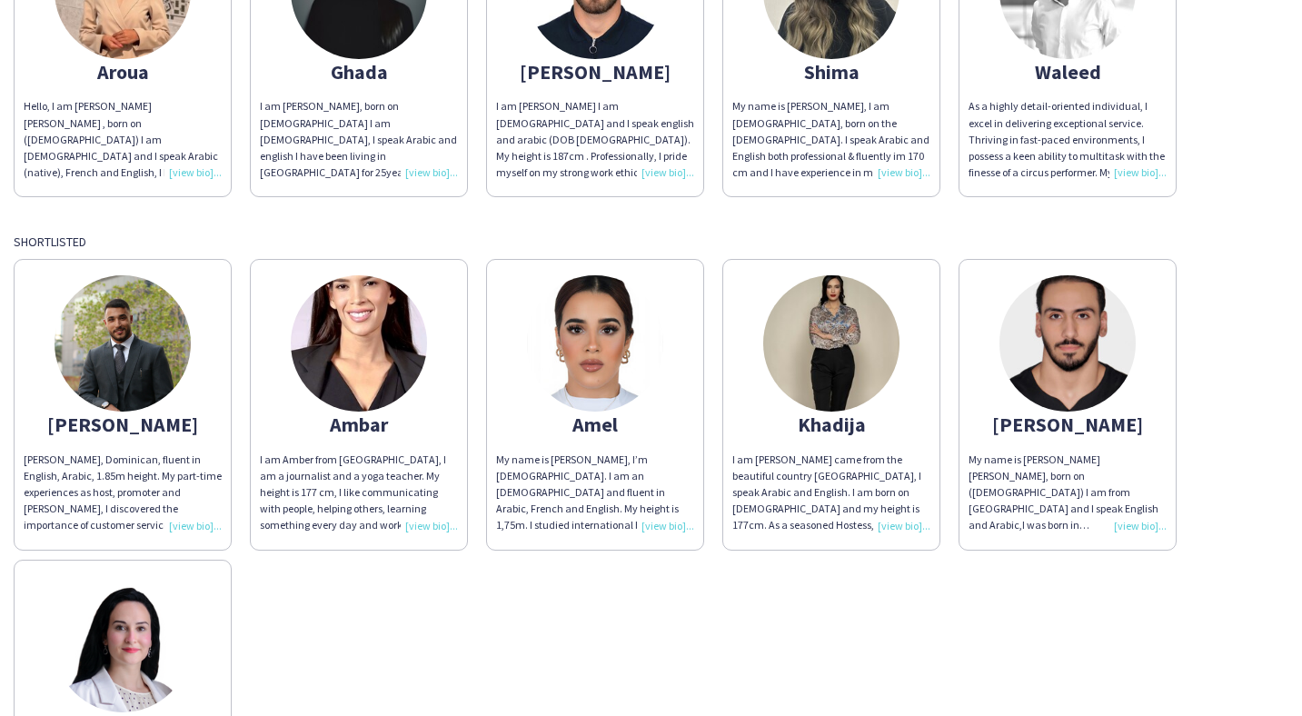
scroll to position [332, 0]
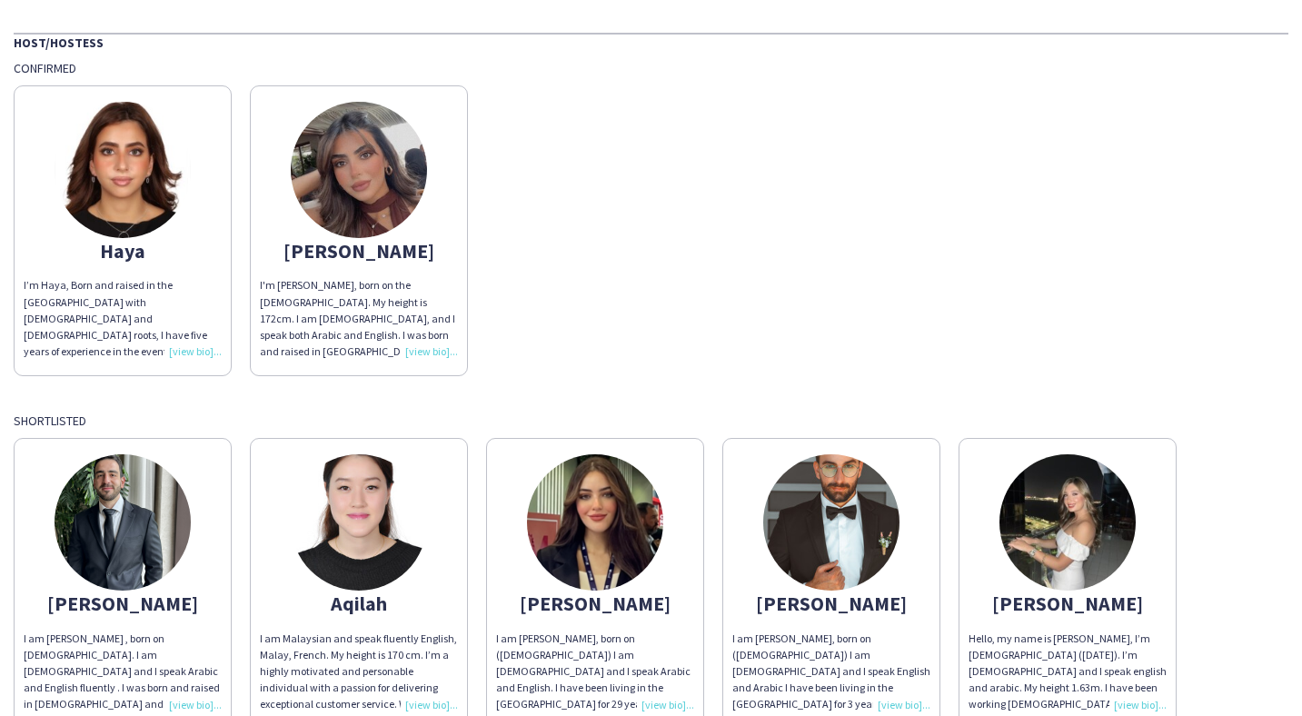
scroll to position [246, 0]
